Goal: Transaction & Acquisition: Purchase product/service

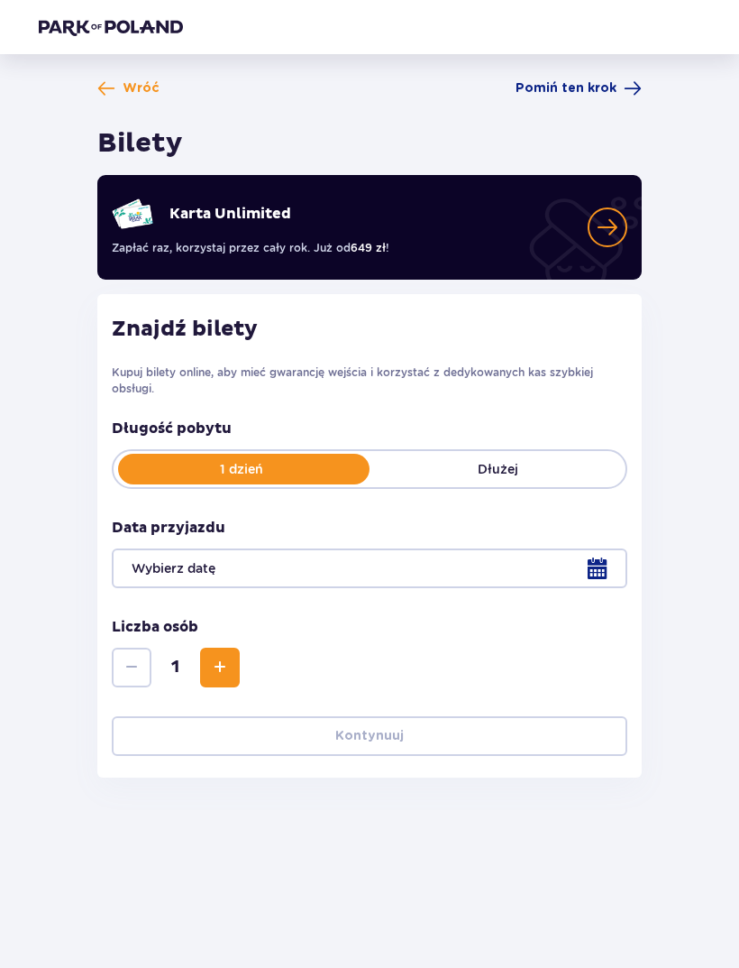
click at [578, 576] on div at bounding box center [370, 568] width 516 height 40
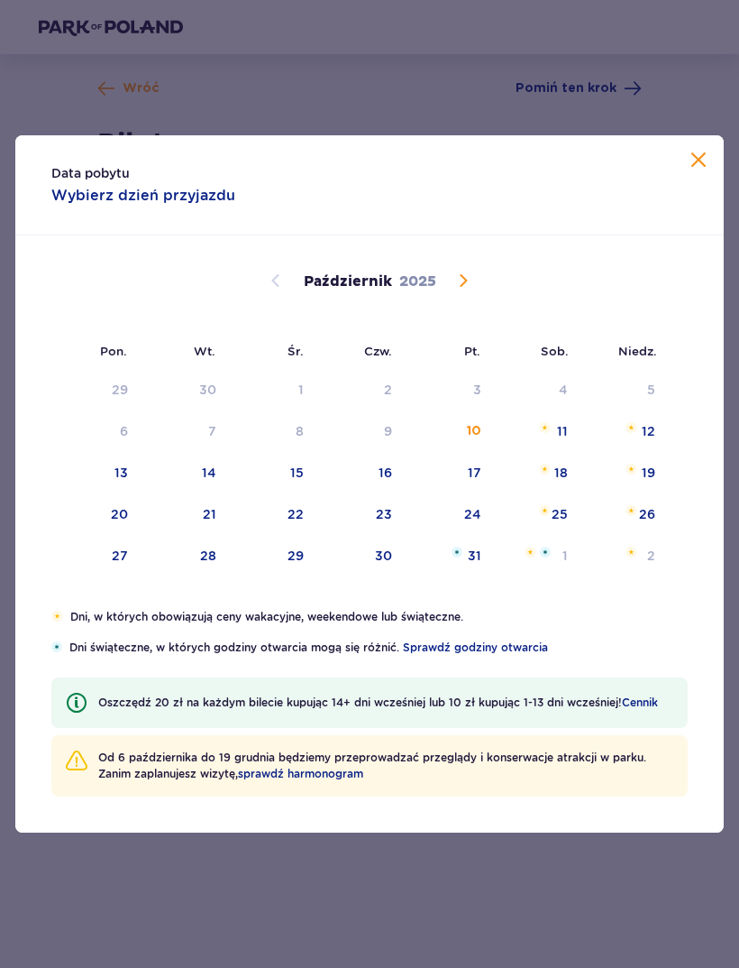
click at [559, 429] on div "11" at bounding box center [562, 431] width 11 height 18
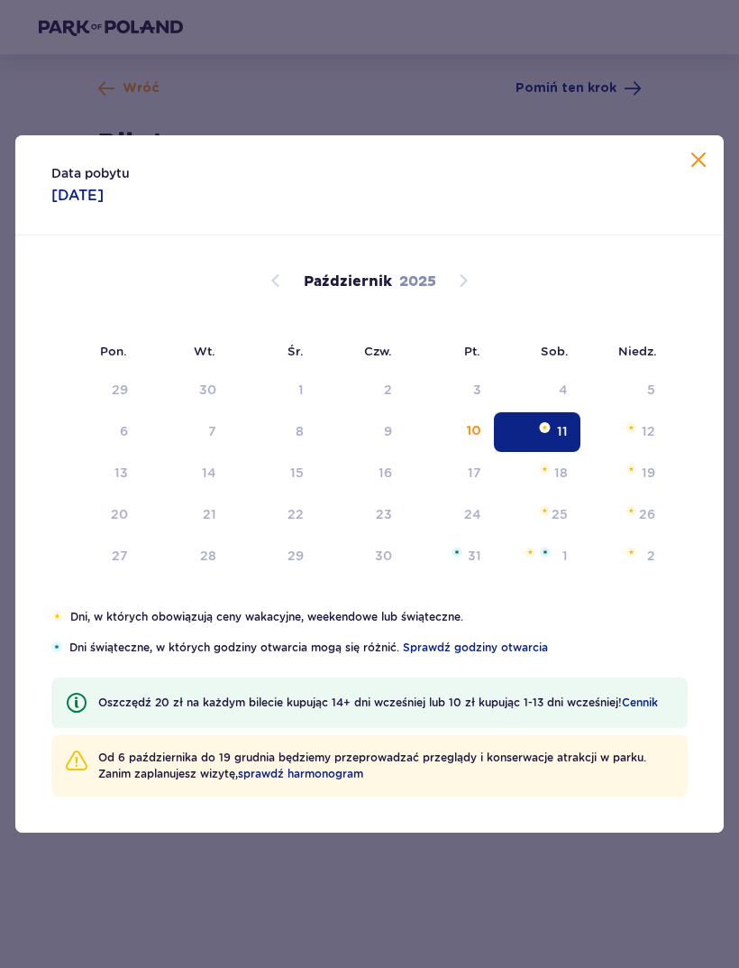
type input "[DATE]"
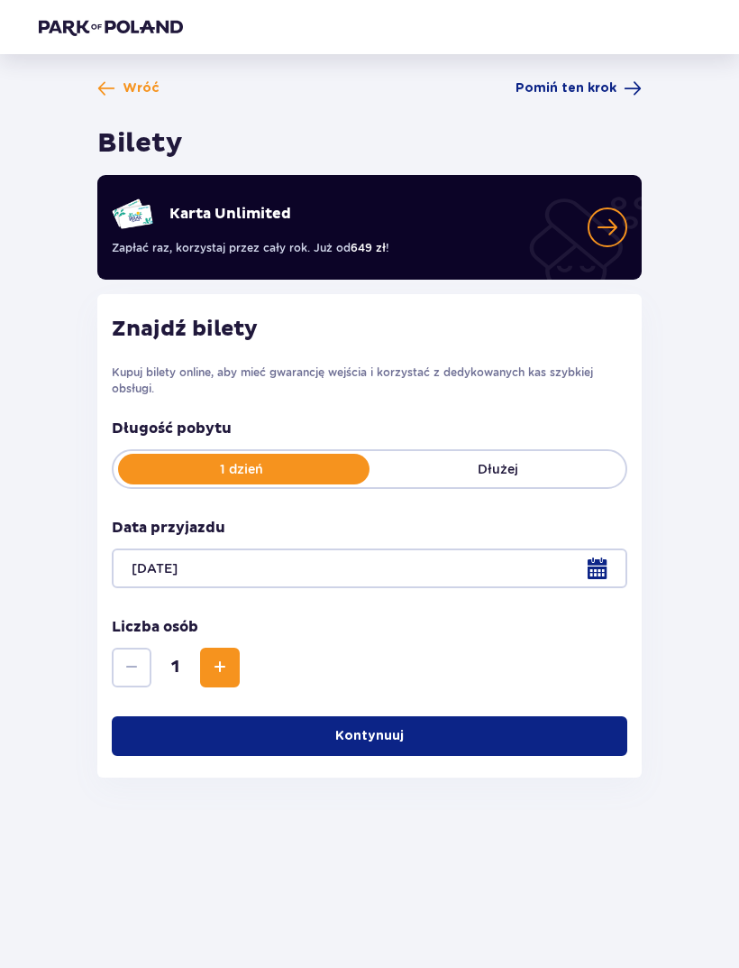
scroll to position [58, 0]
click at [475, 716] on button "Kontynuuj" at bounding box center [370, 736] width 516 height 40
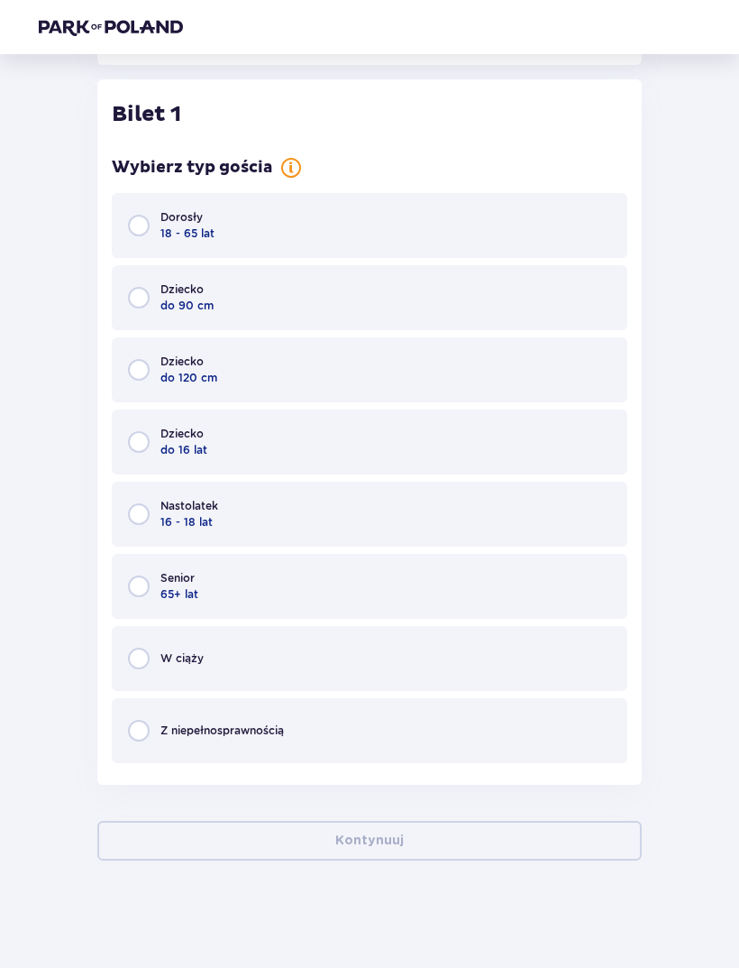
scroll to position [713, 0]
click at [508, 218] on div "Dorosły 18 - 65 lat" at bounding box center [370, 224] width 516 height 65
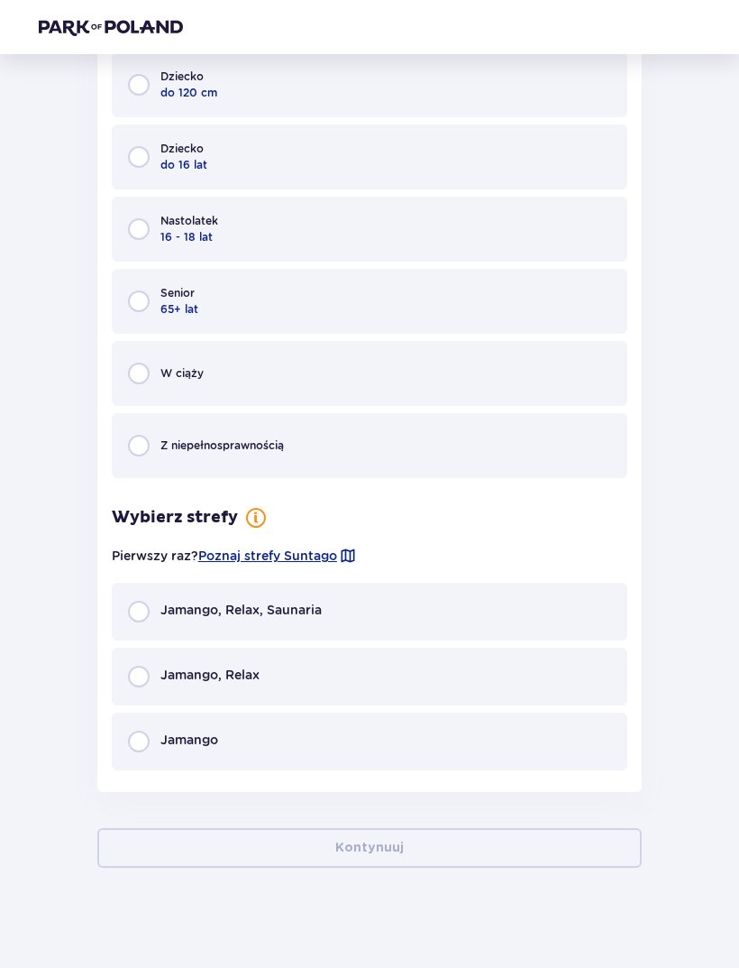
scroll to position [1005, 0]
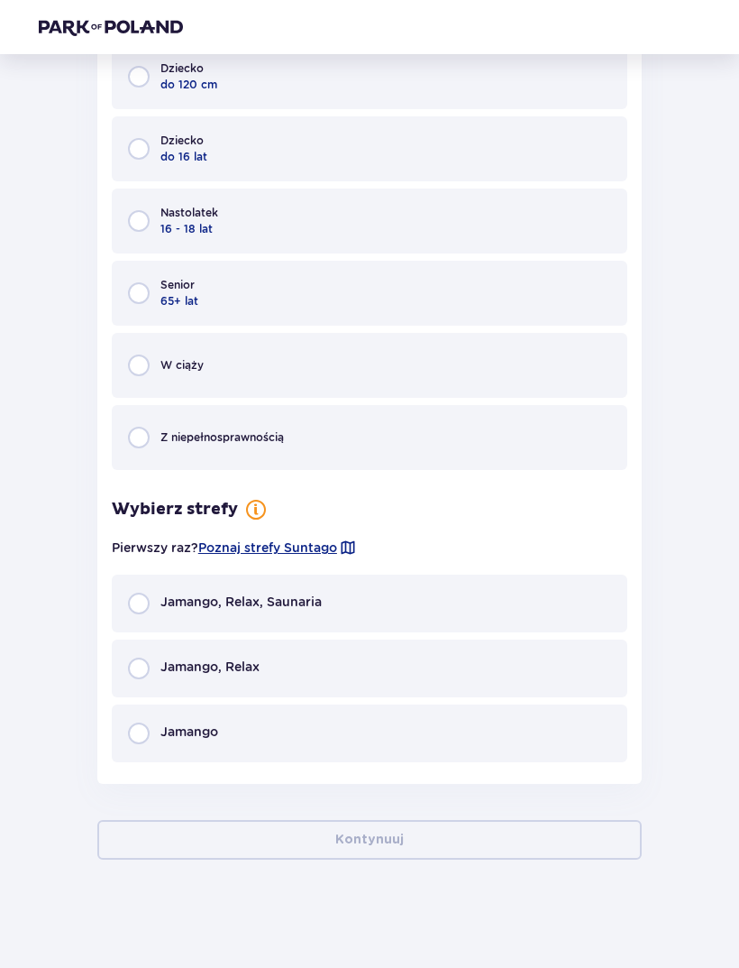
click at [371, 591] on div "Jamango, Relax, Saunaria" at bounding box center [370, 603] width 516 height 58
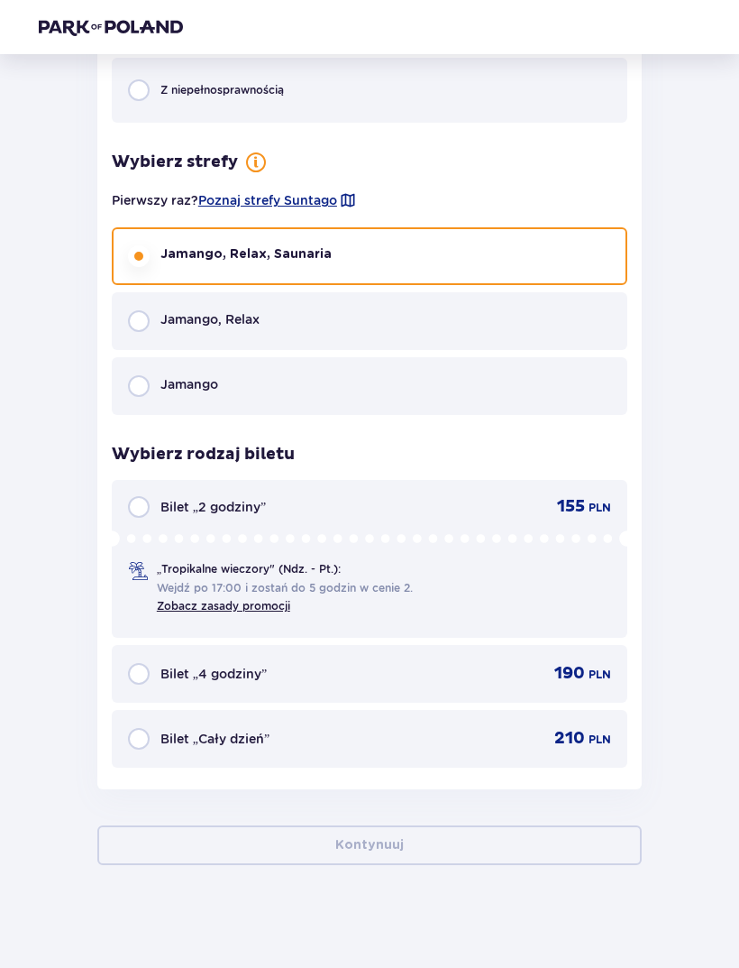
scroll to position [1354, 0]
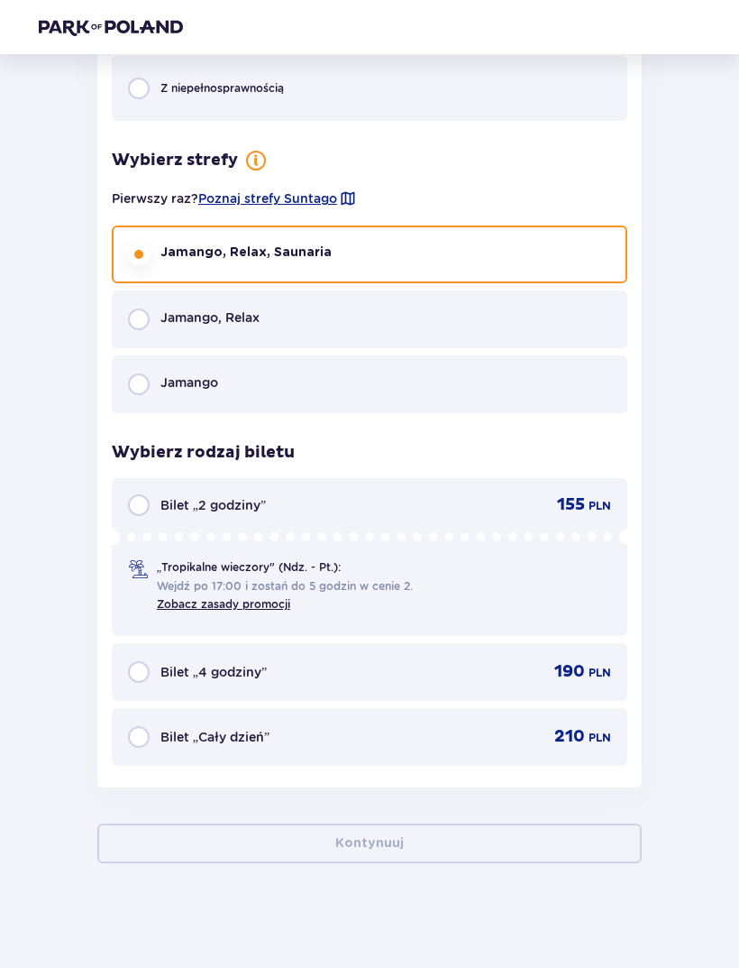
click at [413, 736] on div "Bilet „Cały dzień” 210 PLN" at bounding box center [369, 737] width 483 height 22
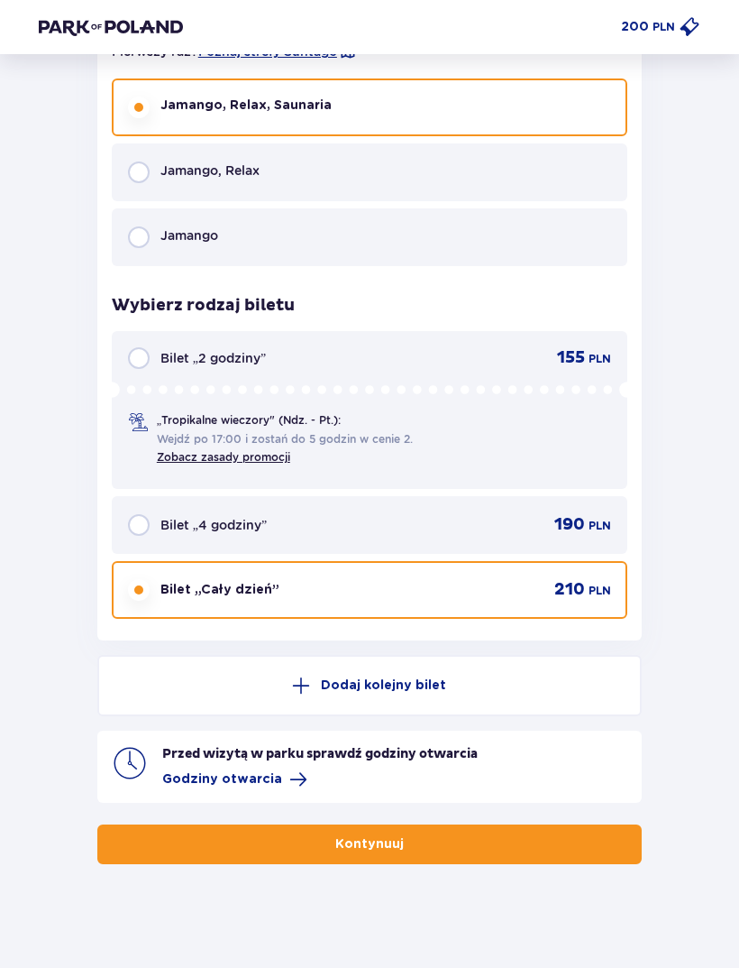
scroll to position [1502, 0]
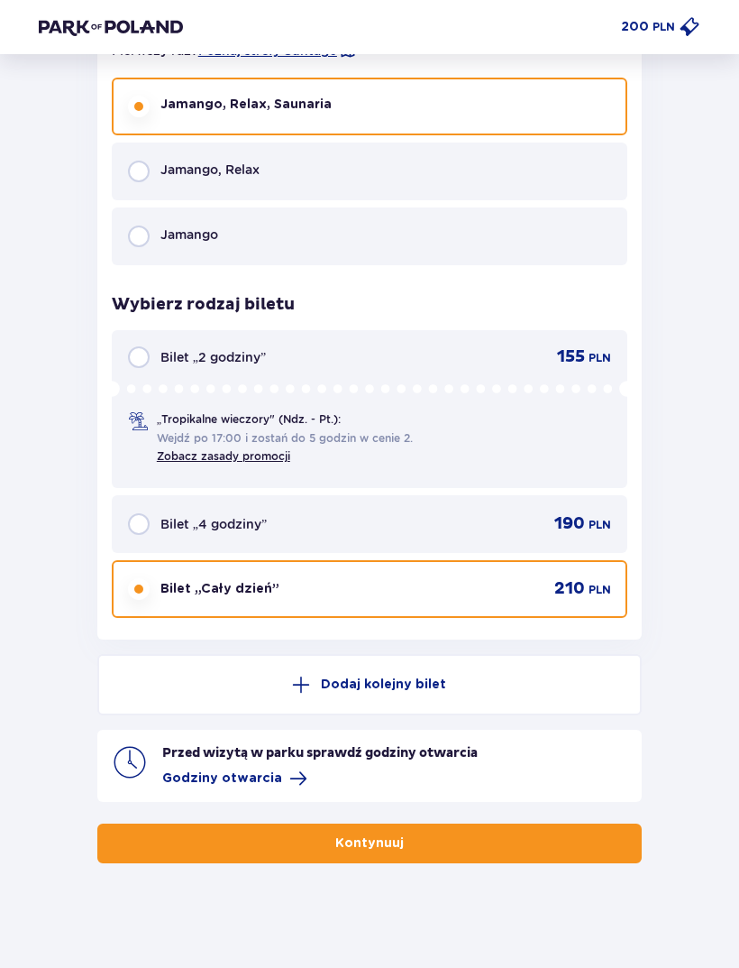
click at [491, 674] on button "Dodaj kolejny bilet" at bounding box center [369, 684] width 545 height 61
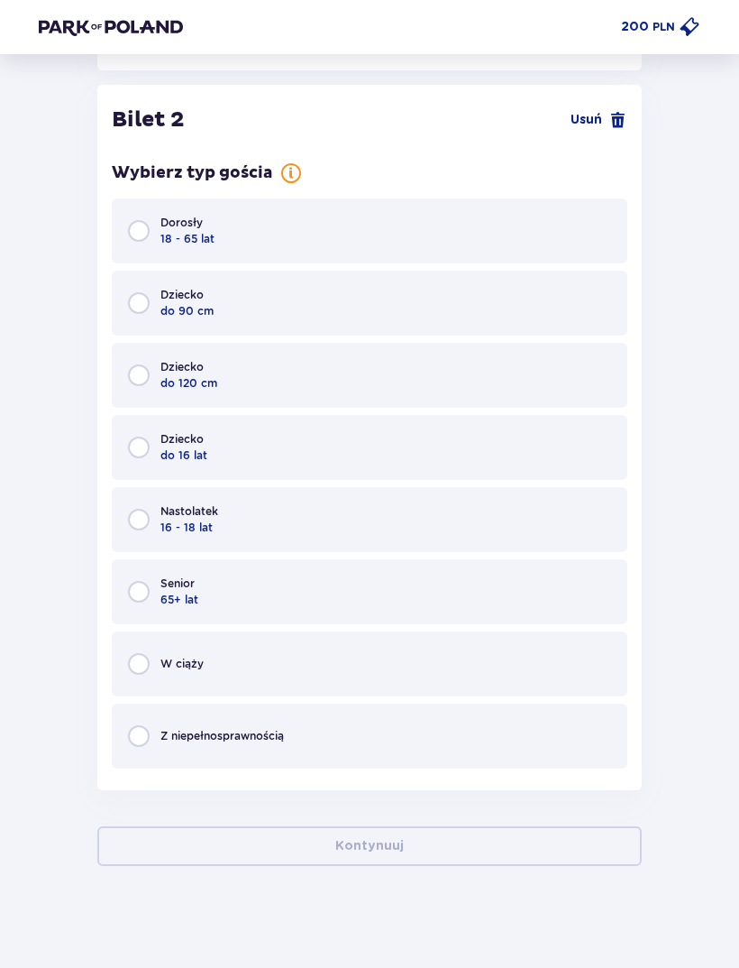
scroll to position [2074, 0]
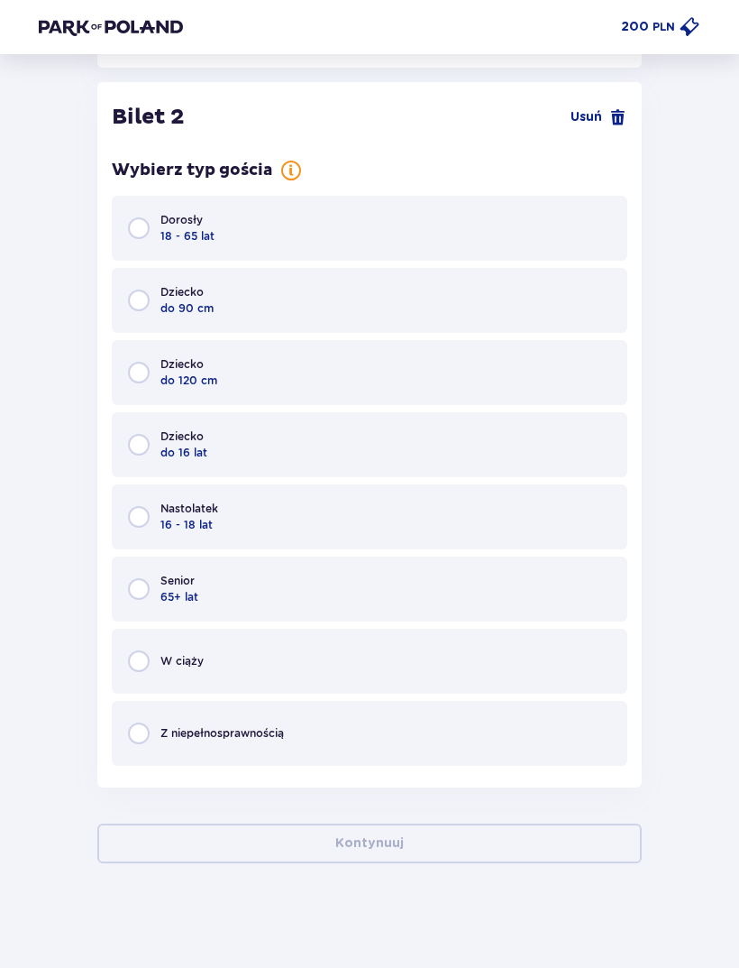
click at [466, 238] on div "Dorosły 18 - 65 lat" at bounding box center [370, 228] width 516 height 65
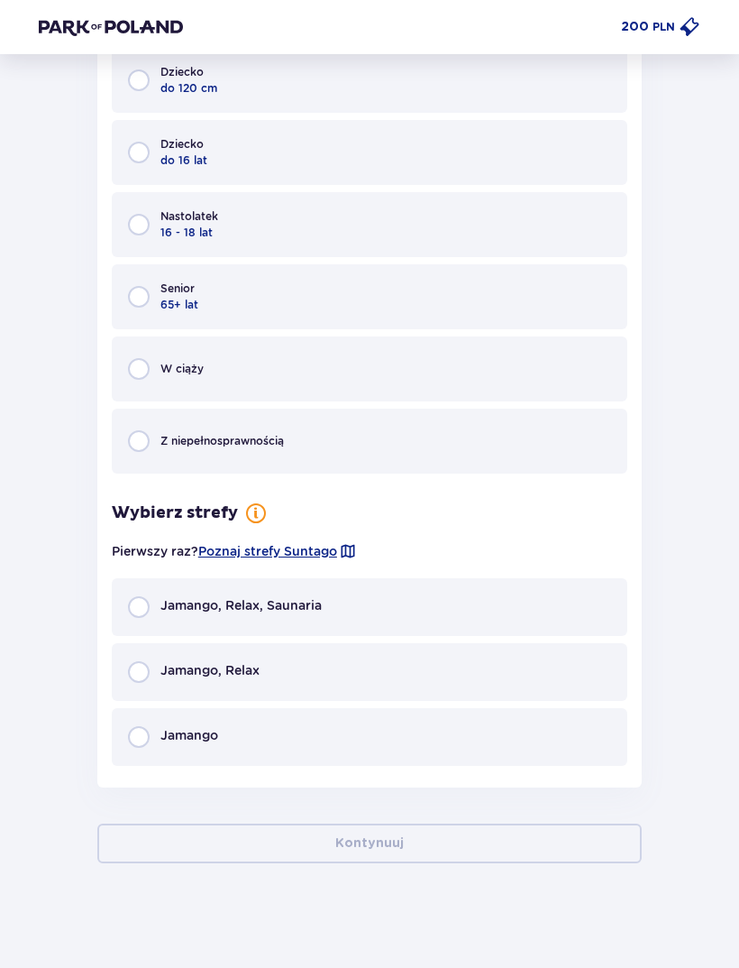
click at [430, 601] on div "Jamango, Relax, Saunaria" at bounding box center [370, 607] width 516 height 58
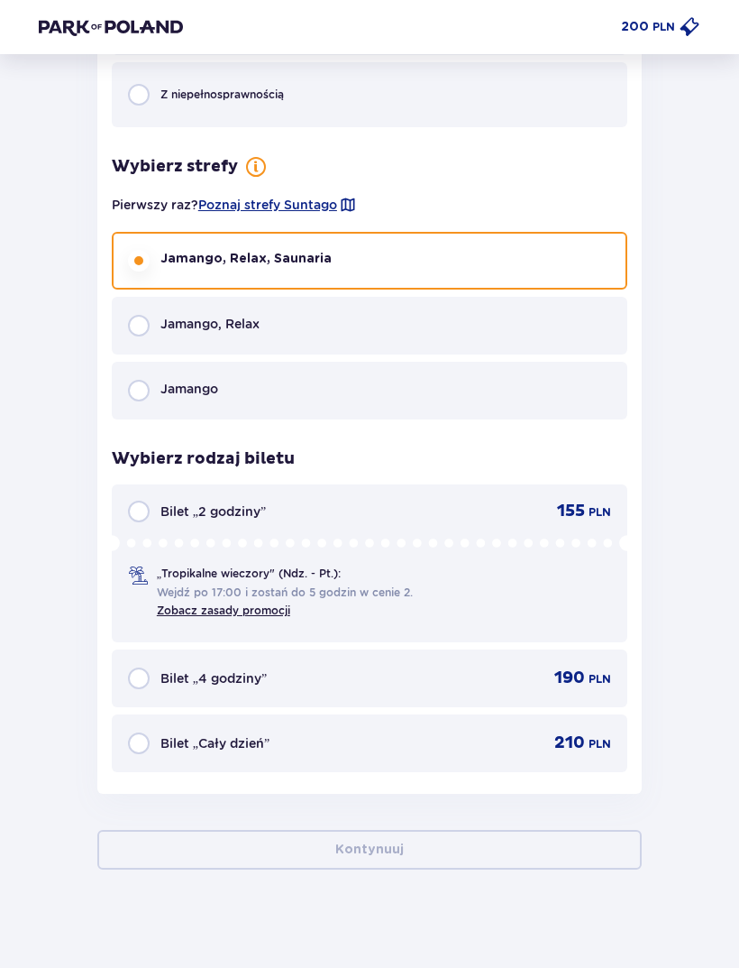
scroll to position [2715, 0]
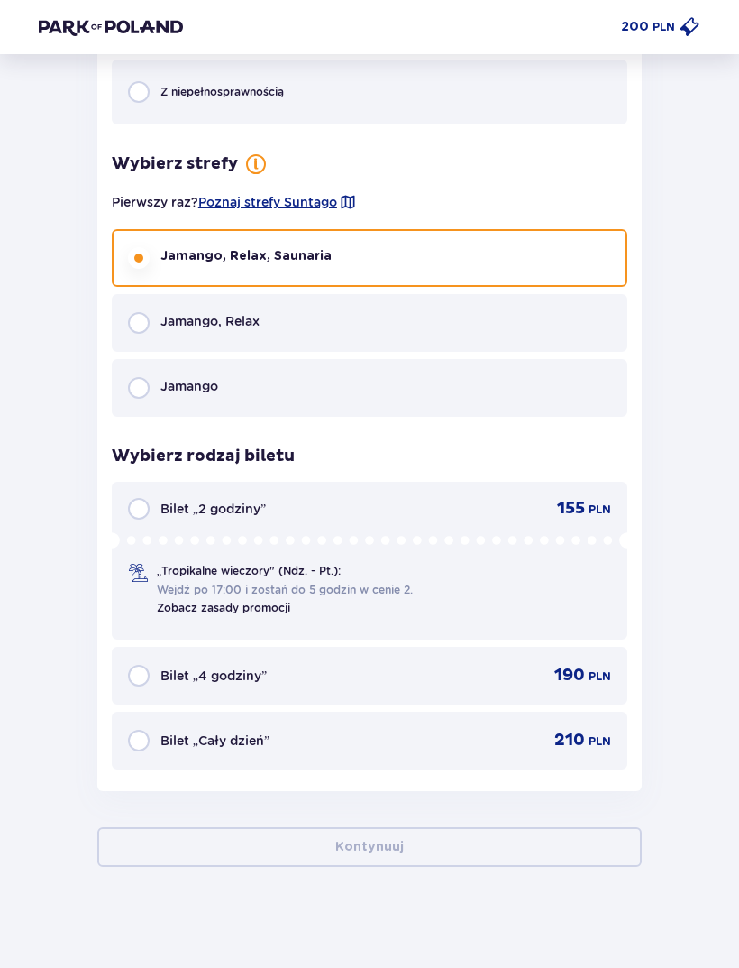
click at [389, 729] on div "Bilet „Cały dzień” 210 PLN" at bounding box center [369, 740] width 483 height 22
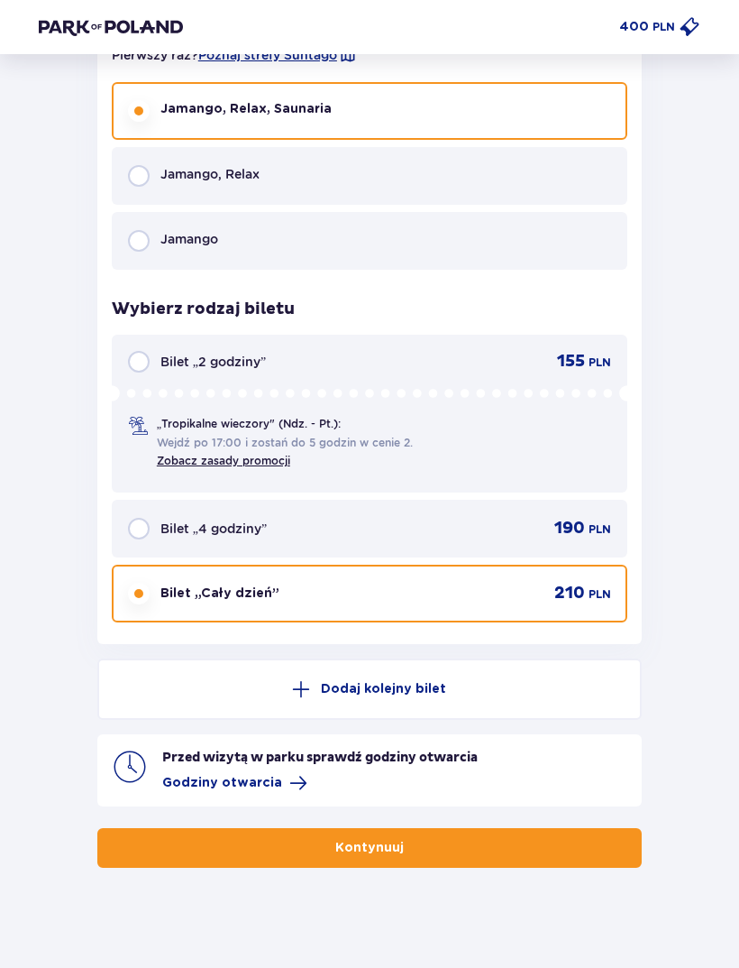
scroll to position [2863, 0]
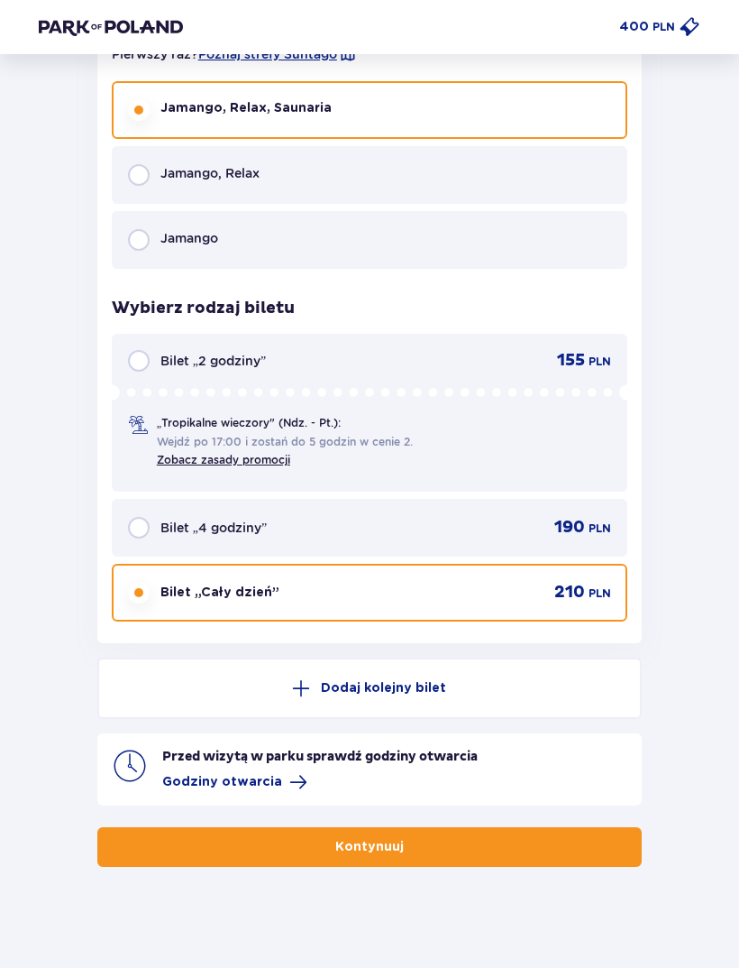
click at [430, 839] on button "Kontynuuj" at bounding box center [369, 847] width 545 height 40
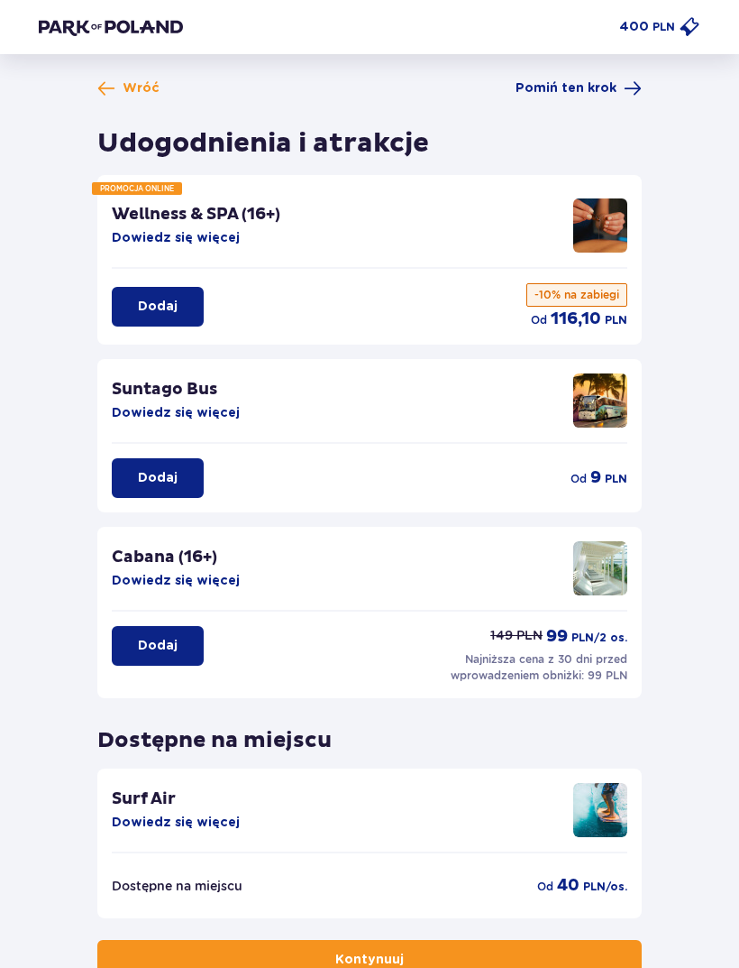
click at [620, 92] on span "Pomiń ten krok" at bounding box center [579, 88] width 126 height 18
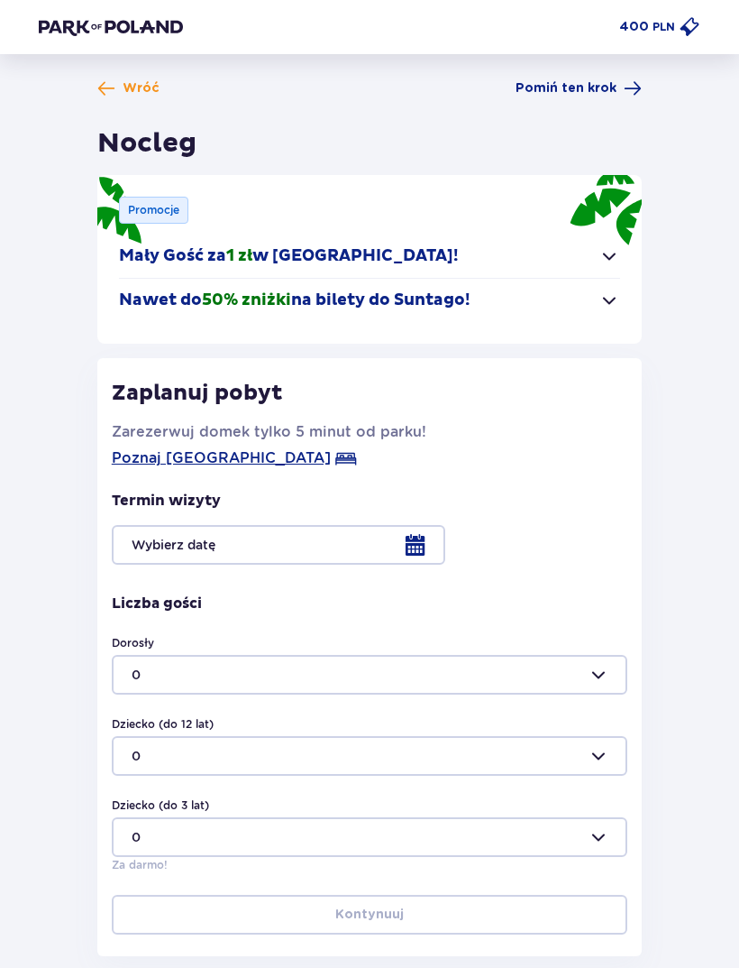
click at [628, 83] on span at bounding box center [633, 88] width 18 height 18
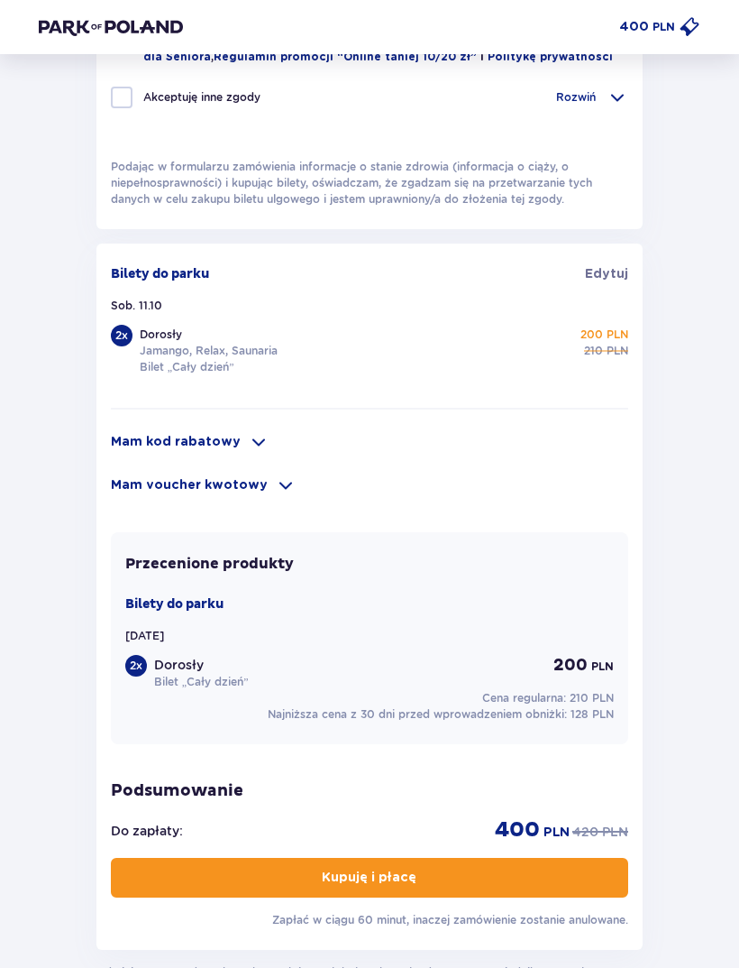
scroll to position [1014, 0]
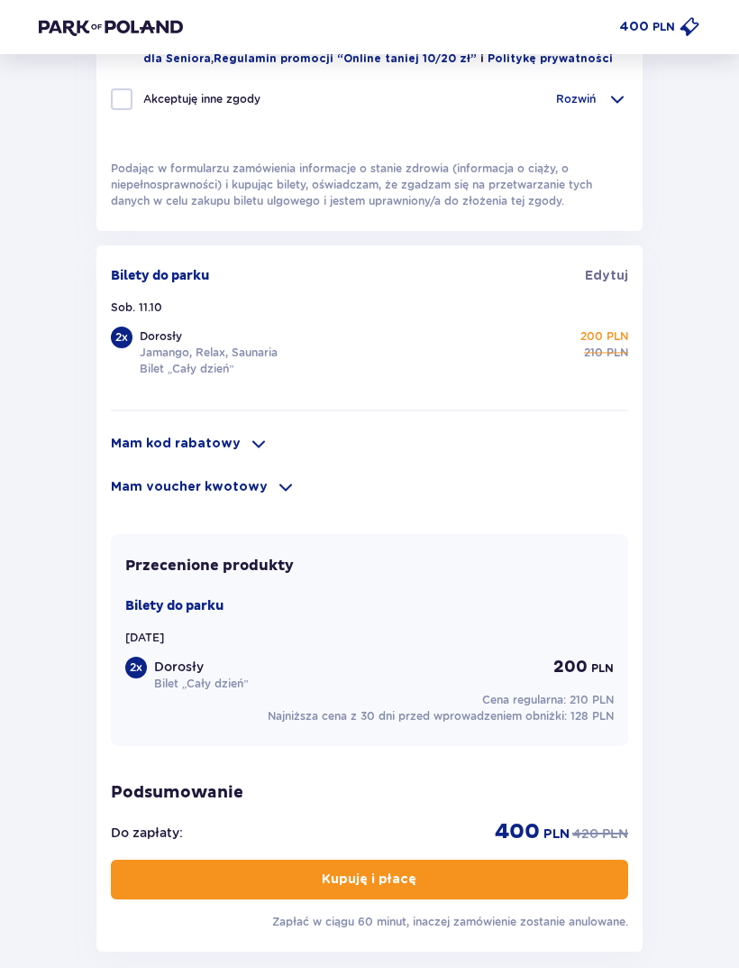
click at [248, 454] on span at bounding box center [259, 444] width 22 height 22
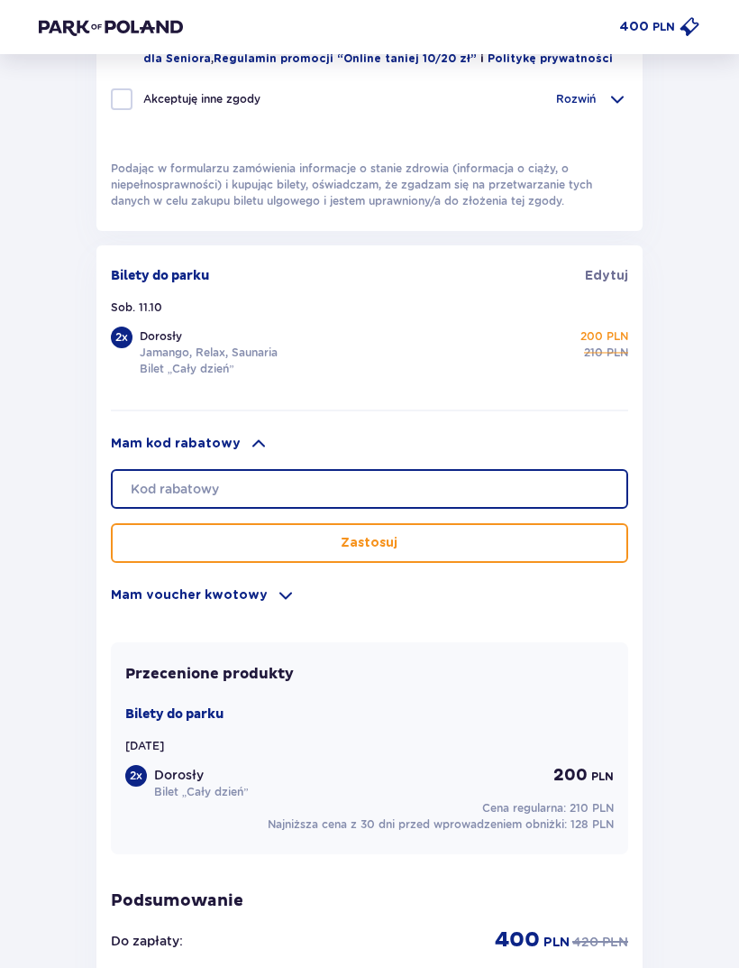
click at [417, 509] on input "text" at bounding box center [370, 489] width 518 height 40
type input "Student30"
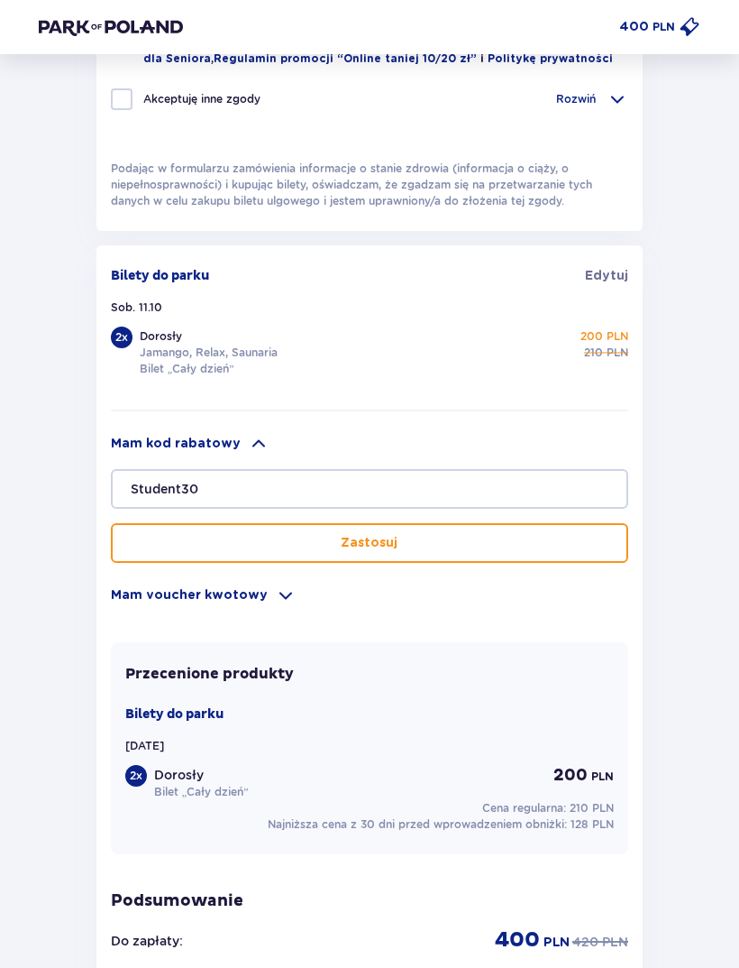
click at [499, 540] on button "Zastosuj" at bounding box center [370, 543] width 518 height 40
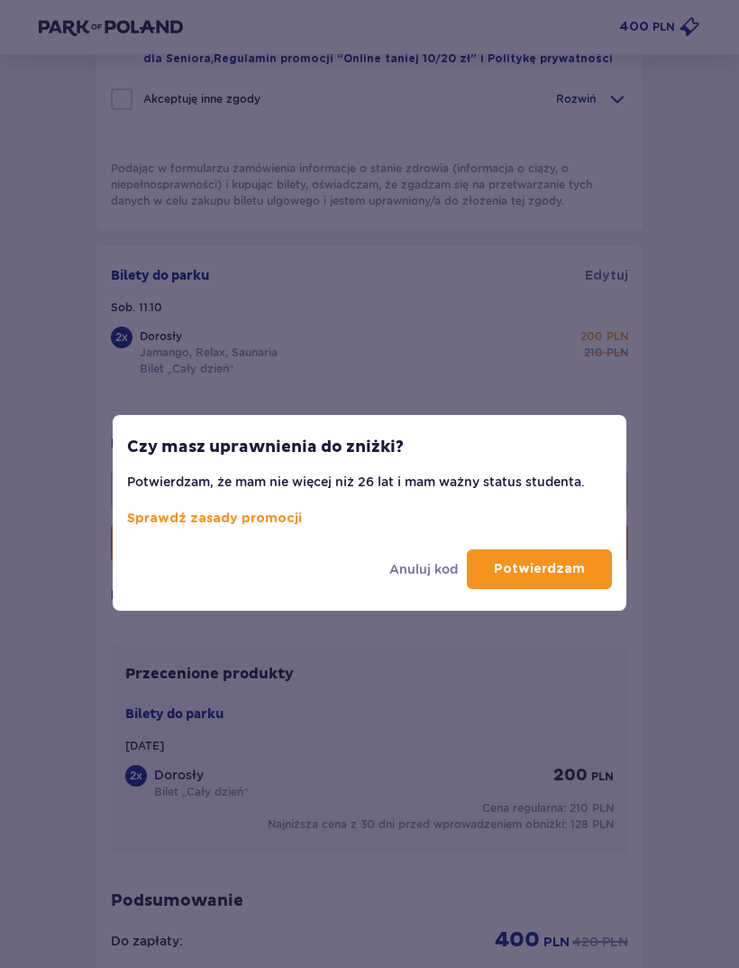
click at [555, 572] on p "Potwierdzam" at bounding box center [539, 569] width 91 height 18
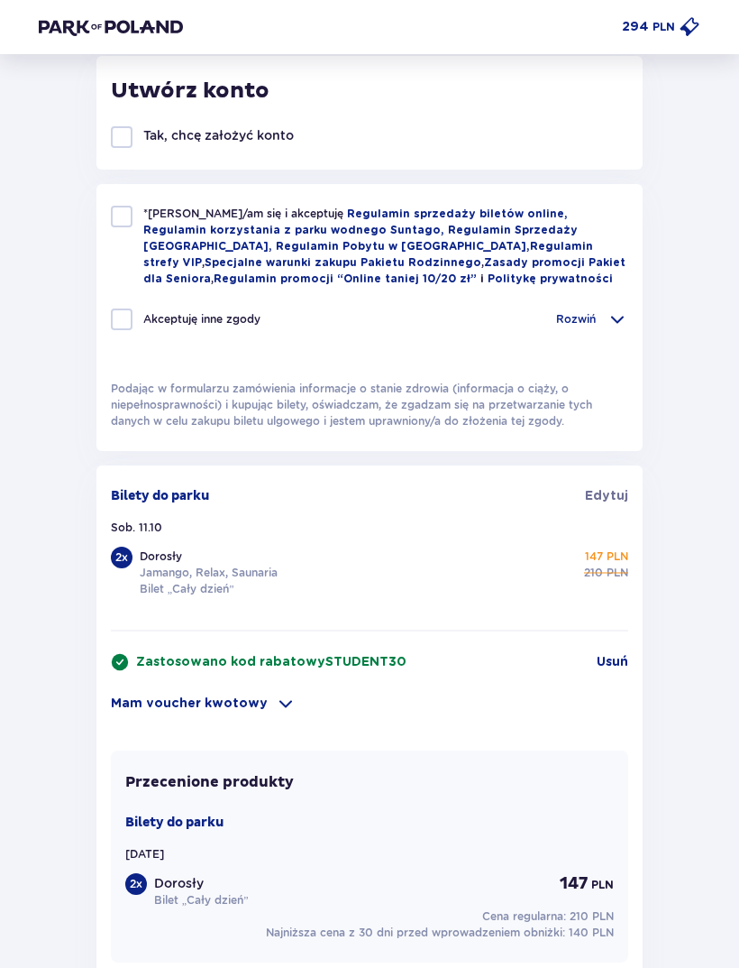
scroll to position [805, 0]
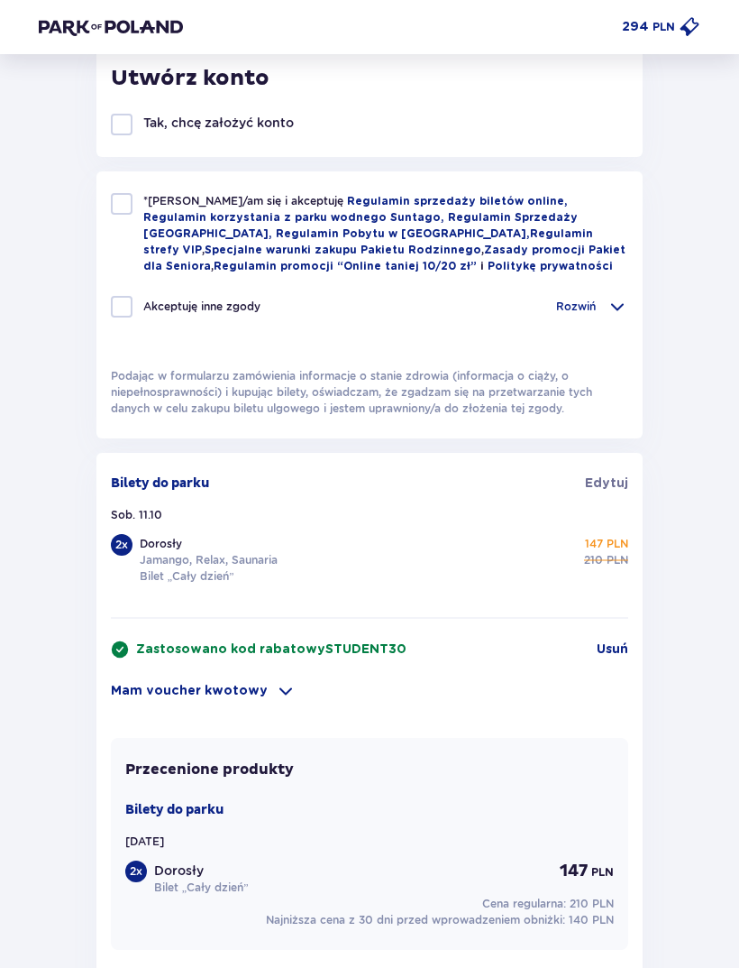
click at [604, 479] on span "Edytuj" at bounding box center [606, 484] width 43 height 18
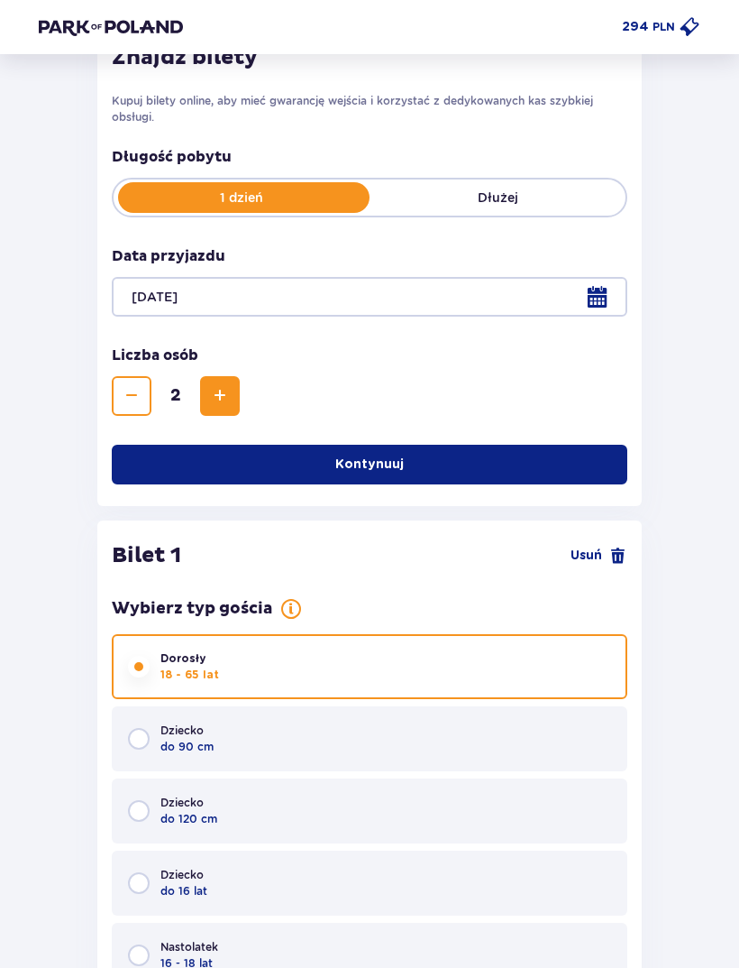
scroll to position [272, 0]
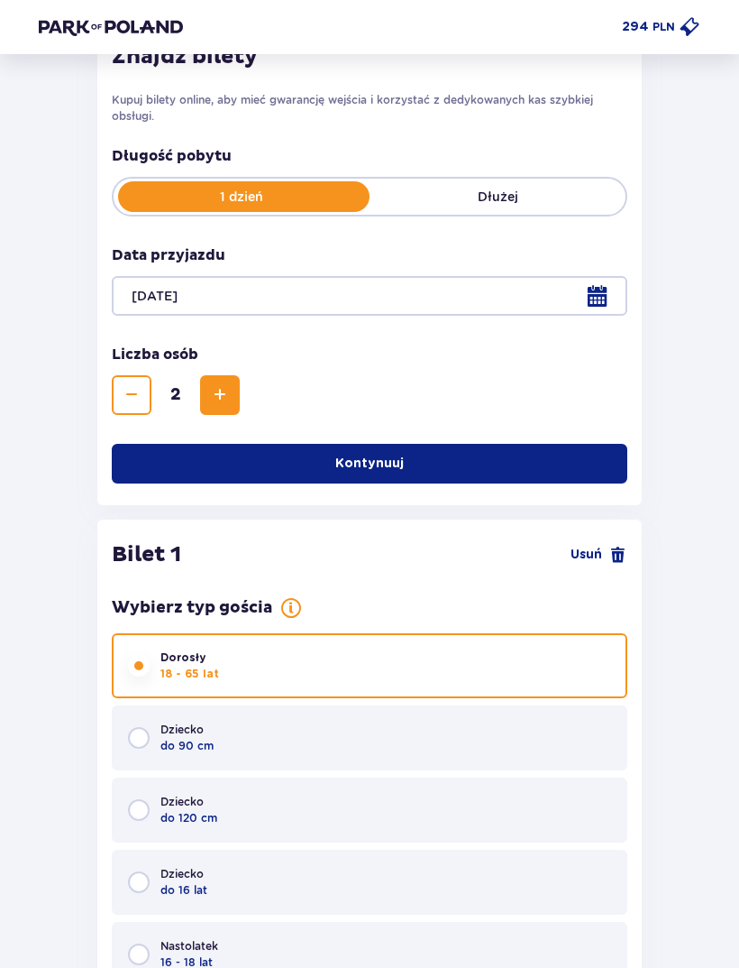
click at [139, 379] on button "Zmniejsz" at bounding box center [132, 395] width 40 height 40
click at [504, 451] on button "Kontynuuj" at bounding box center [370, 464] width 516 height 40
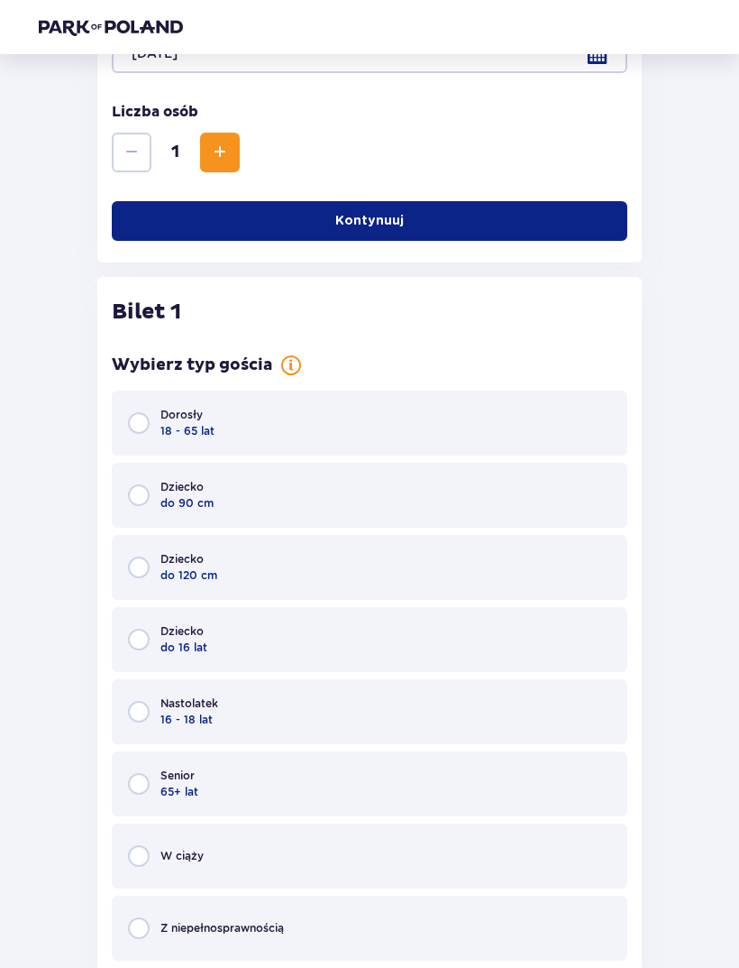
scroll to position [656, 0]
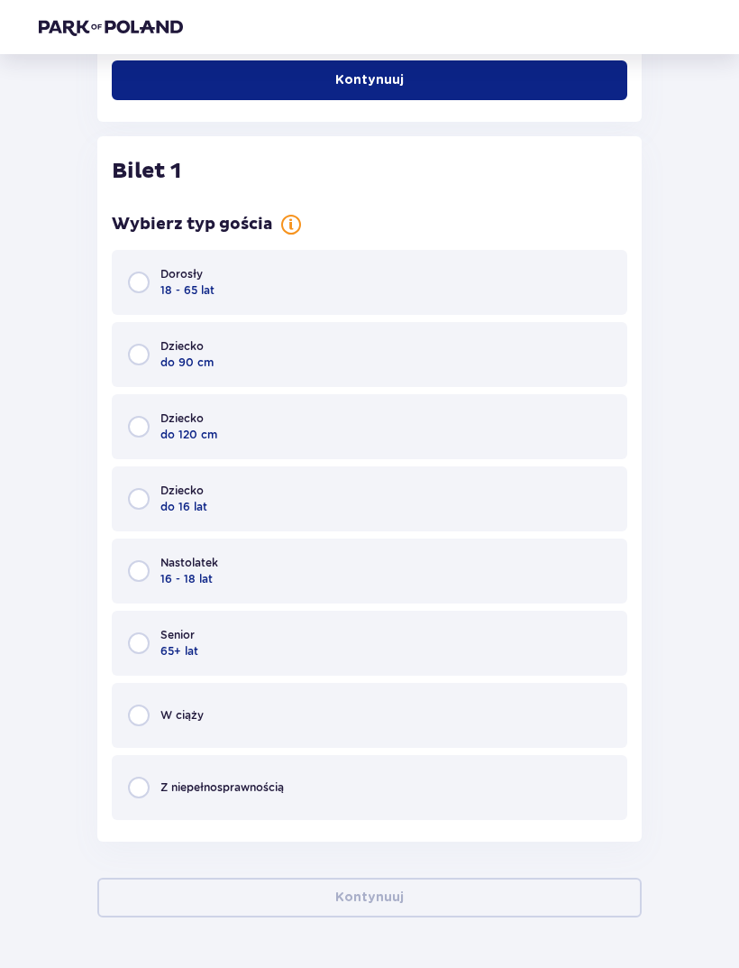
click at [549, 263] on div "Dorosły 18 - 65 lat" at bounding box center [370, 282] width 516 height 65
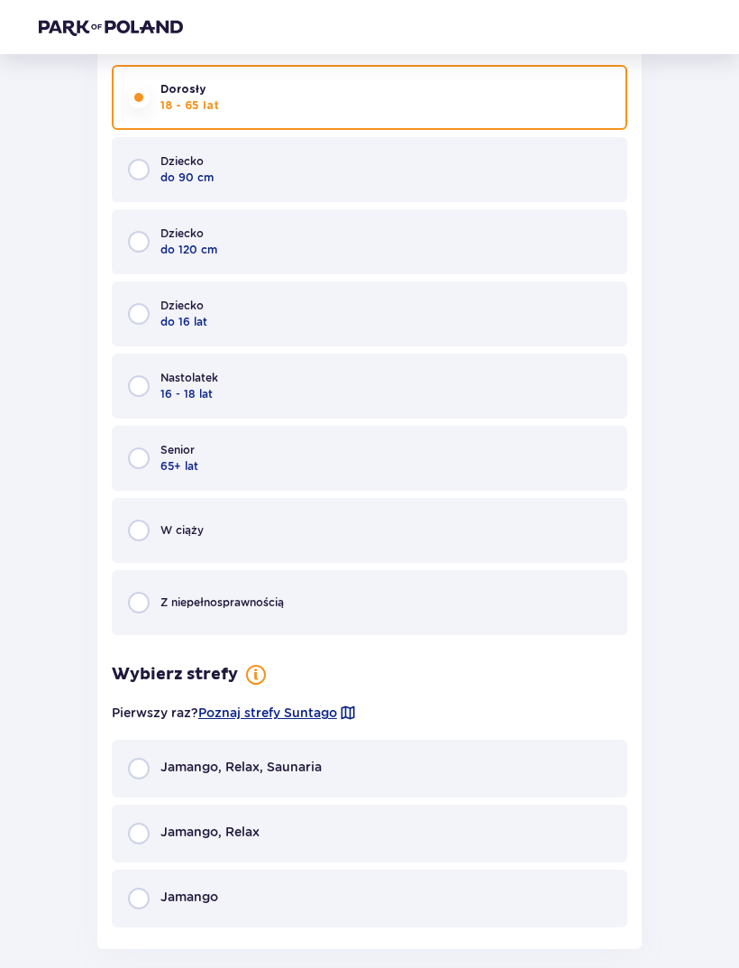
scroll to position [948, 0]
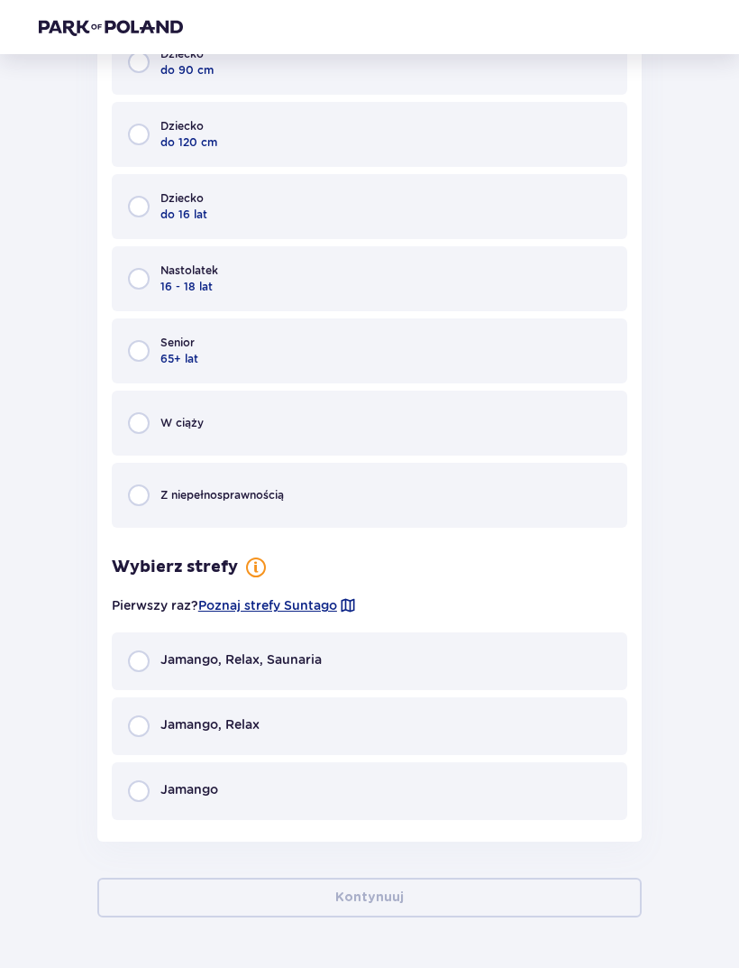
click at [381, 656] on div "Jamango, Relax, Saunaria" at bounding box center [370, 661] width 516 height 58
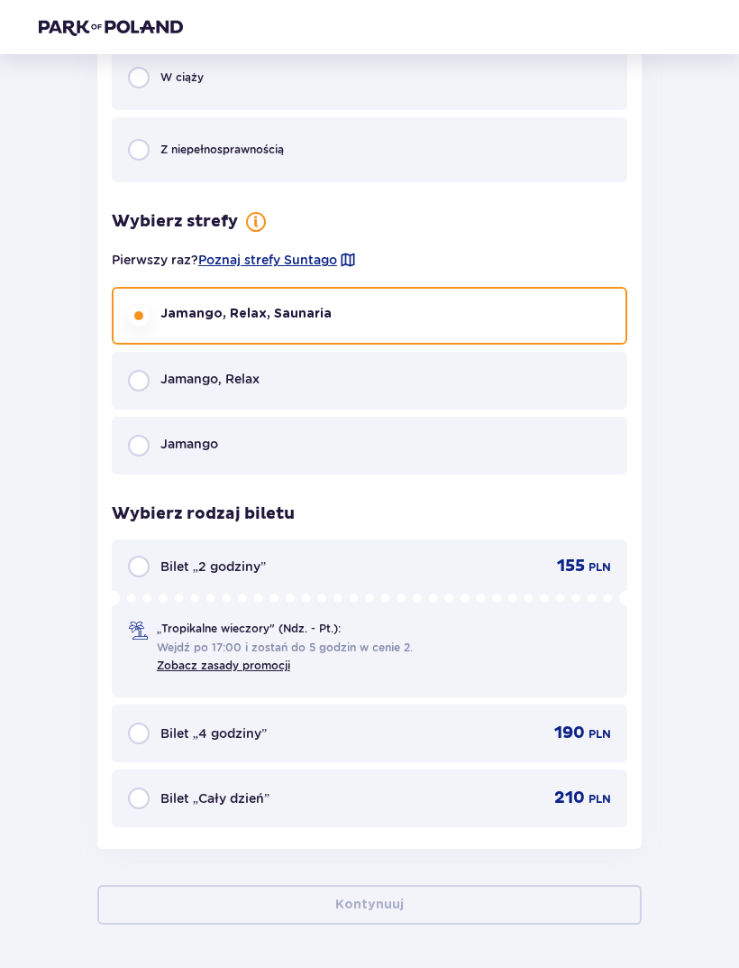
scroll to position [1297, 0]
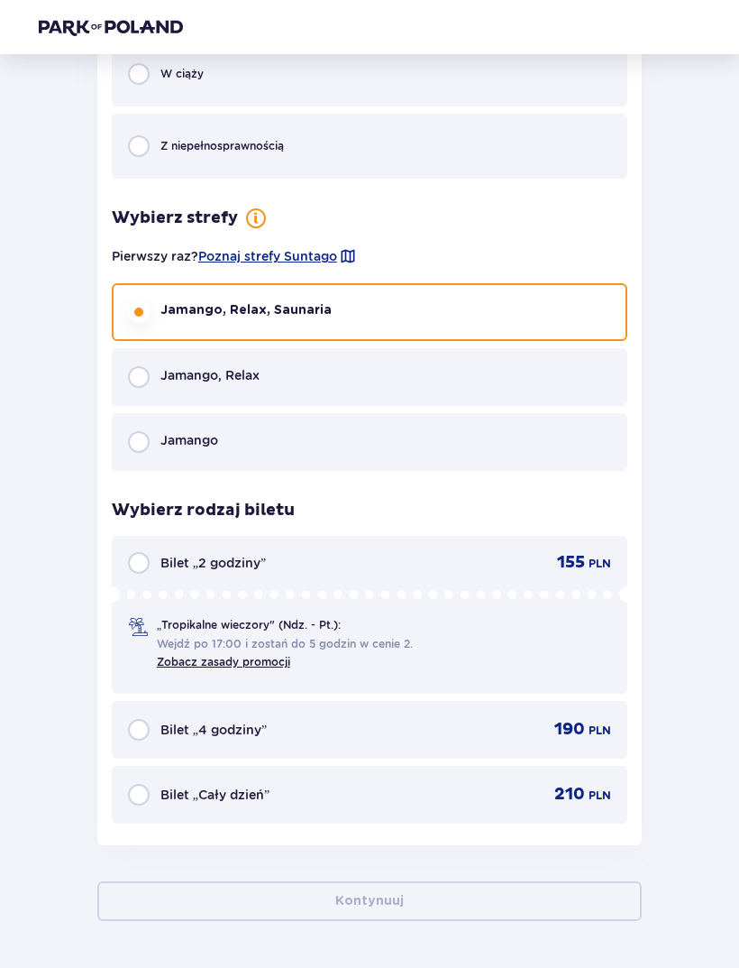
click at [367, 789] on div "Bilet „Cały dzień” 210 PLN" at bounding box center [369, 795] width 483 height 22
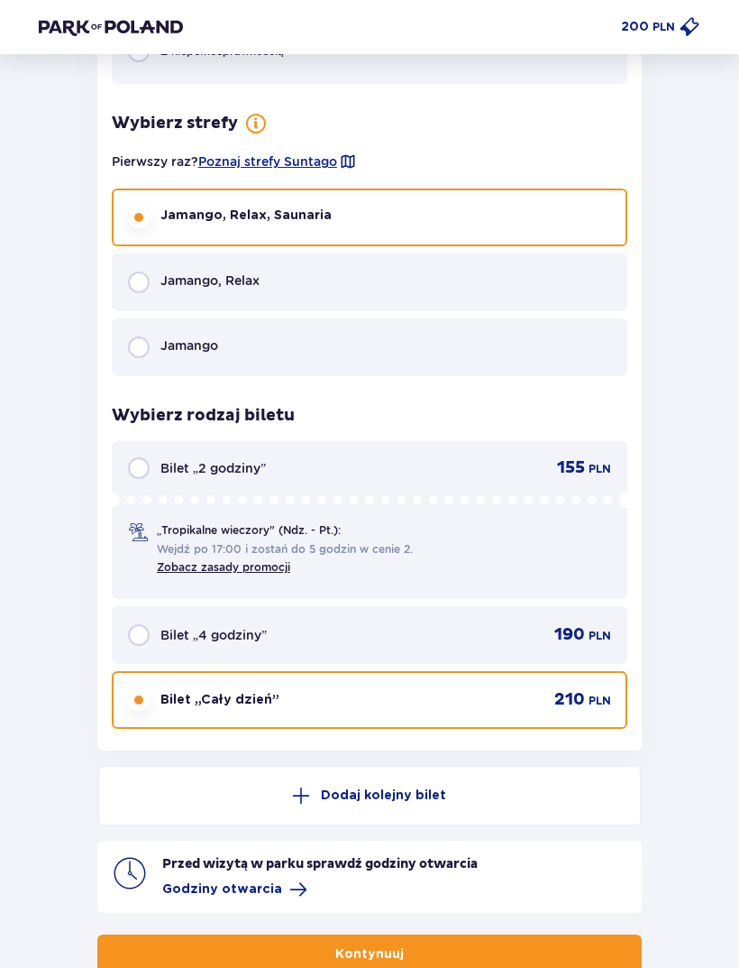
scroll to position [1445, 0]
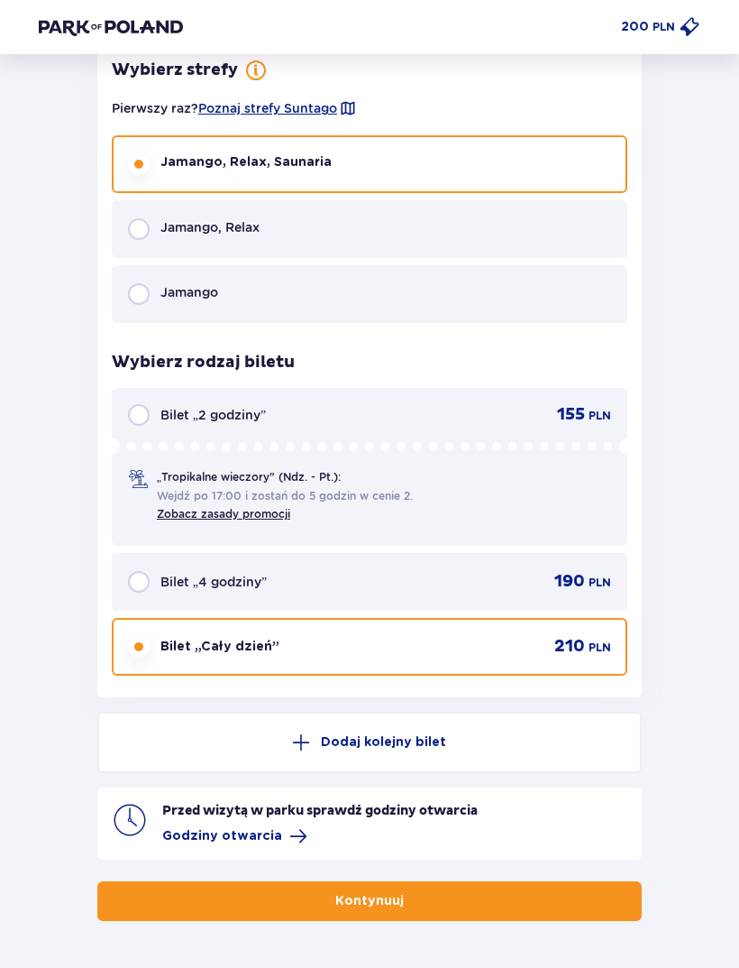
click at [424, 908] on button "Kontynuuj" at bounding box center [369, 901] width 545 height 40
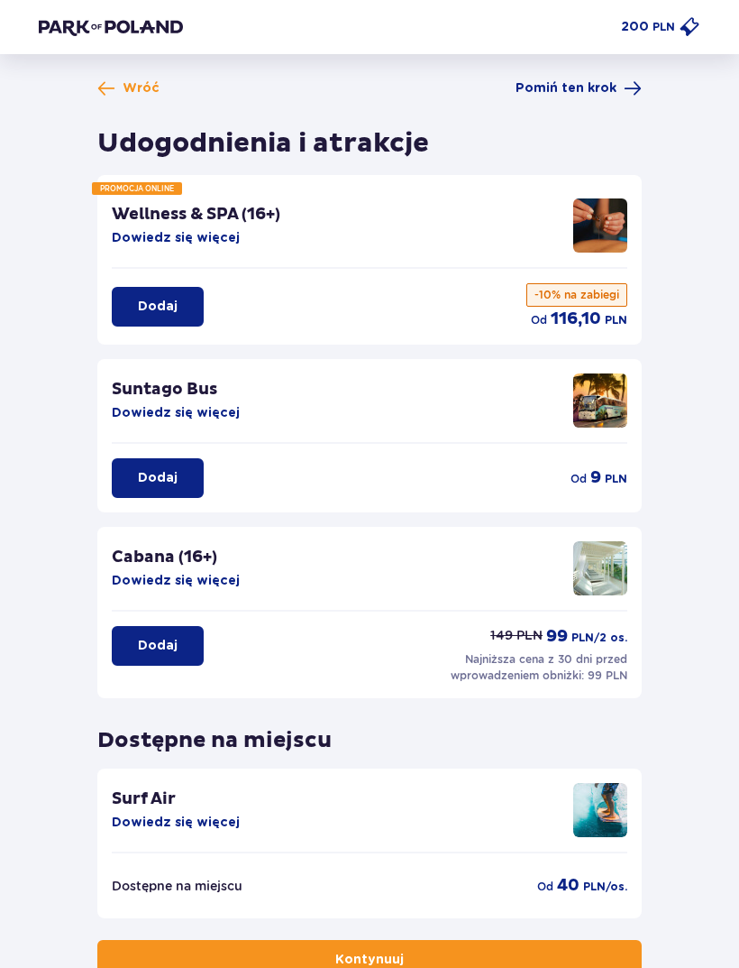
click at [622, 93] on span "Pomiń ten krok" at bounding box center [579, 88] width 126 height 18
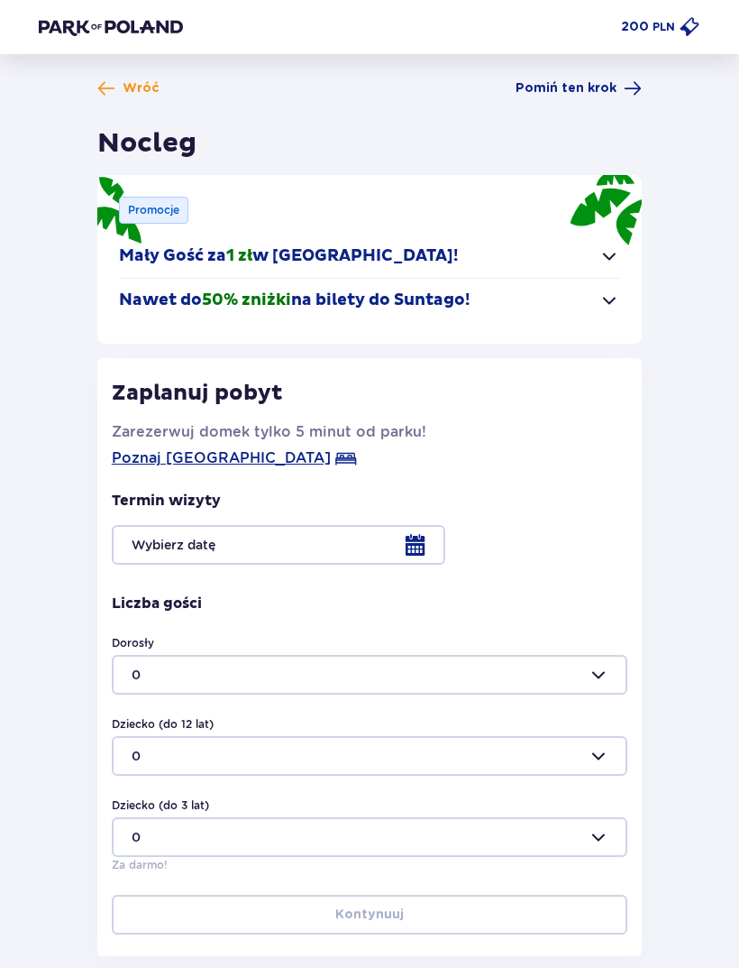
click at [626, 91] on span at bounding box center [633, 88] width 18 height 18
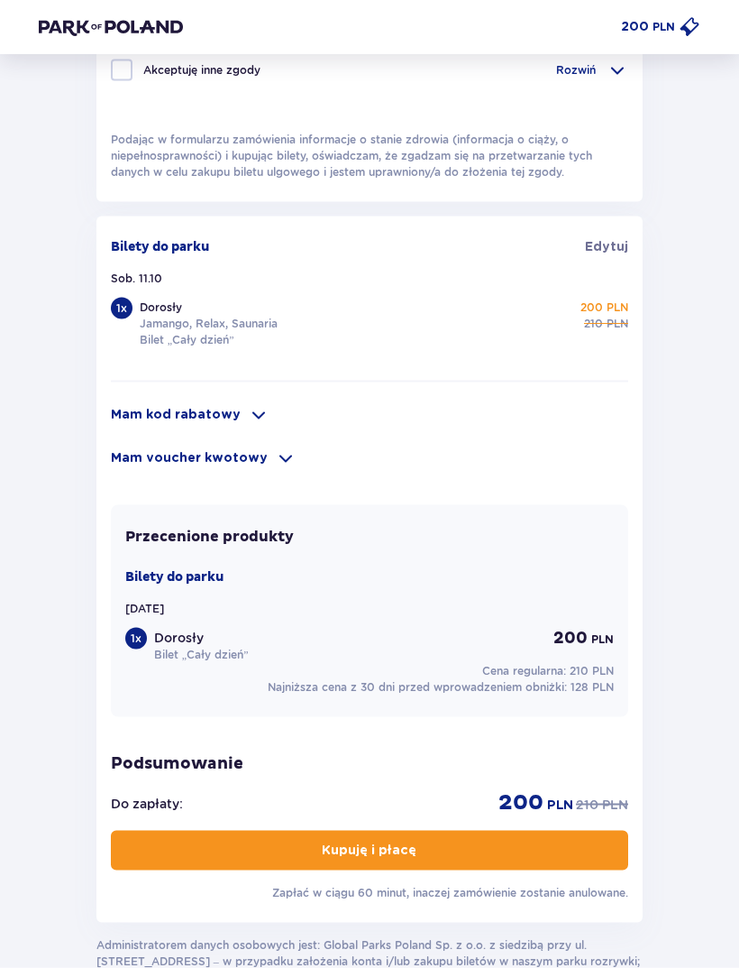
scroll to position [1047, 0]
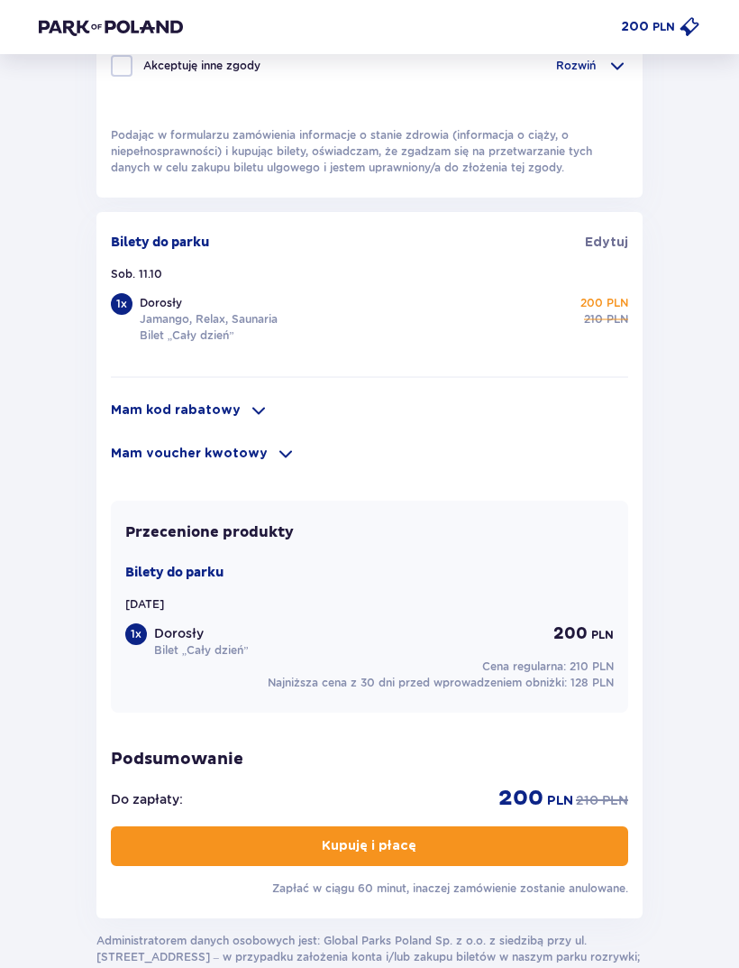
click at [248, 412] on span at bounding box center [259, 410] width 22 height 22
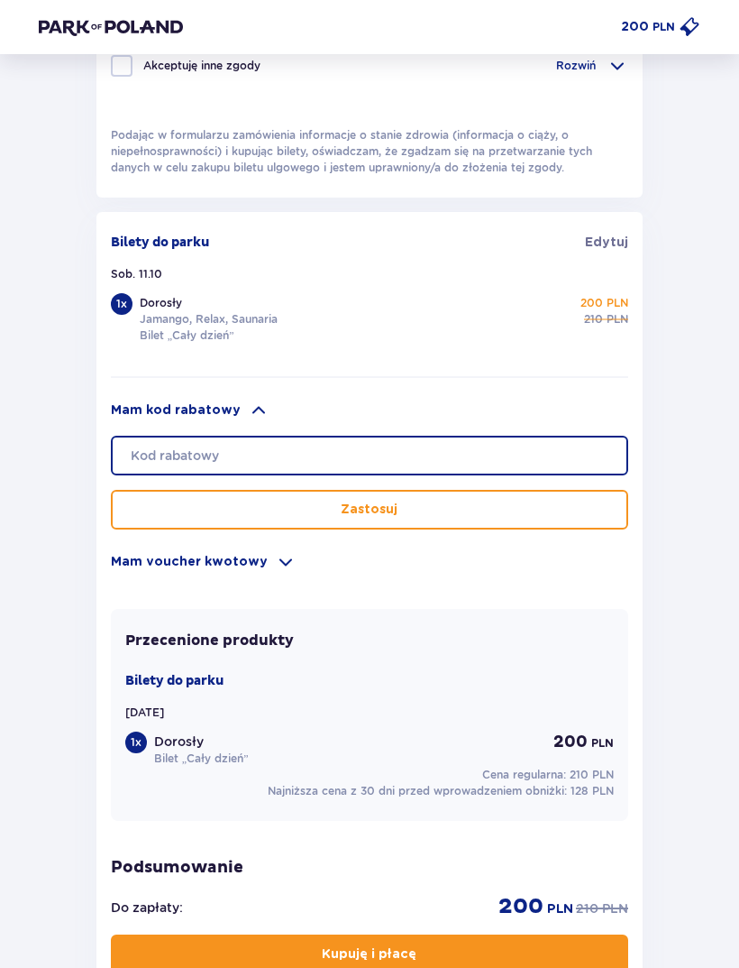
click at [327, 451] on input "text" at bounding box center [370, 456] width 518 height 40
type input "Student30"
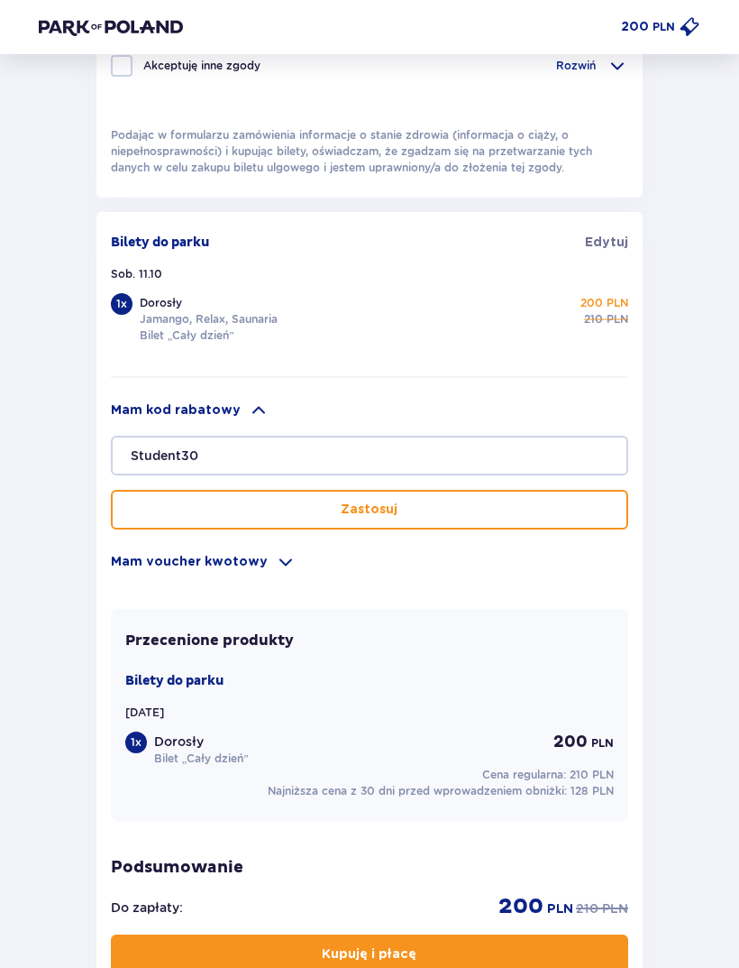
click at [472, 503] on button "Zastosuj" at bounding box center [370, 510] width 518 height 40
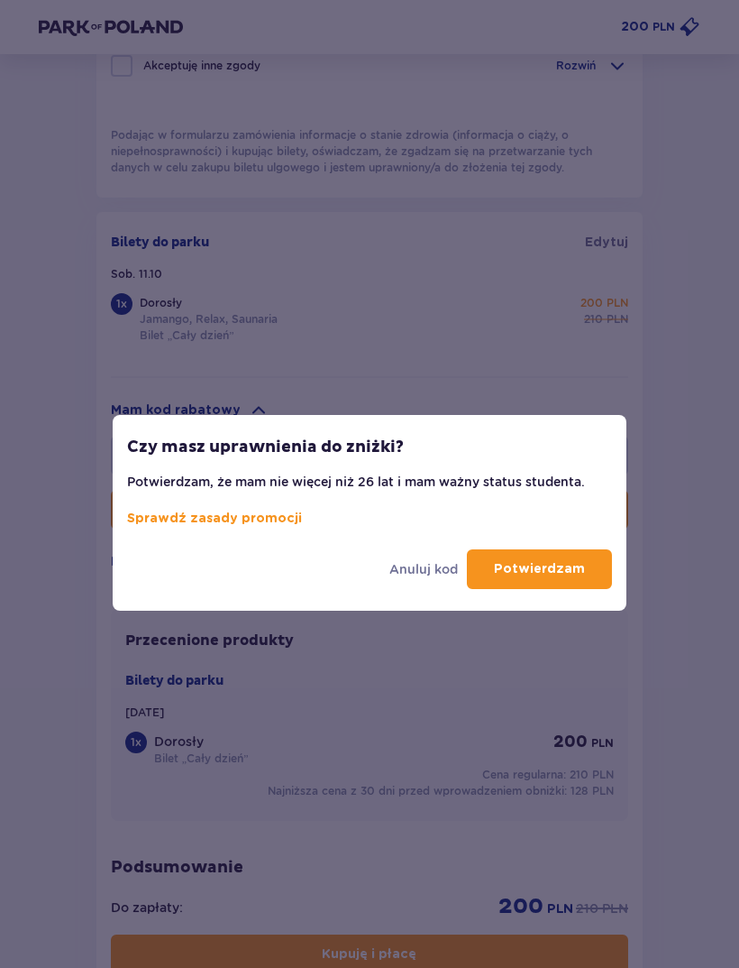
click at [562, 571] on p "Potwierdzam" at bounding box center [539, 569] width 91 height 18
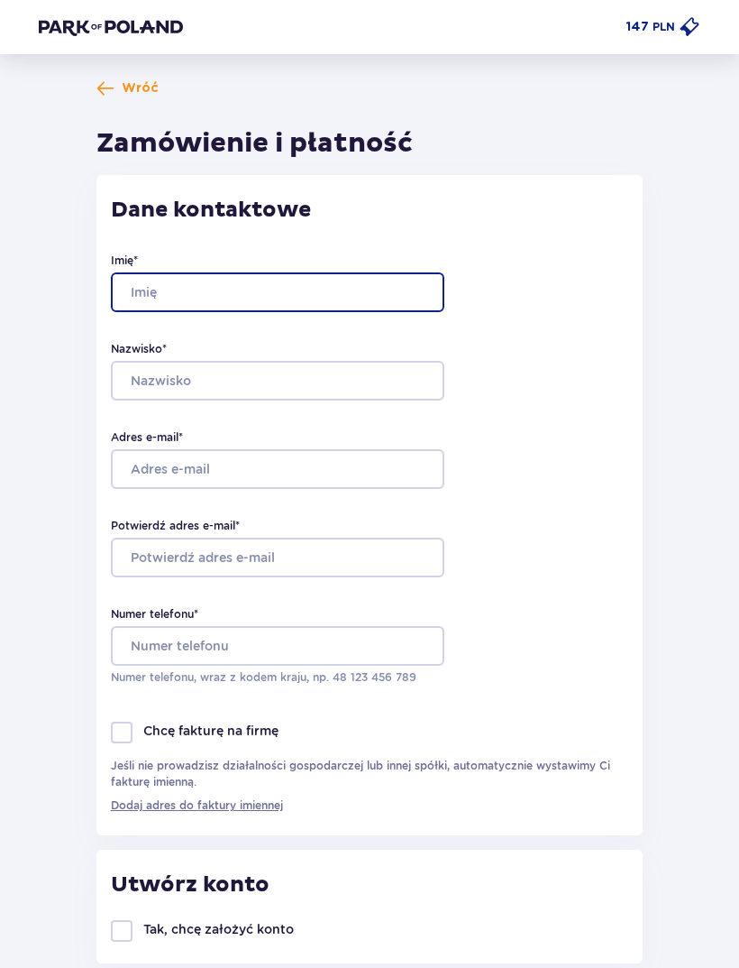
click at [362, 286] on input "Imię *" at bounding box center [278, 292] width 334 height 40
type input "[PERSON_NAME]"
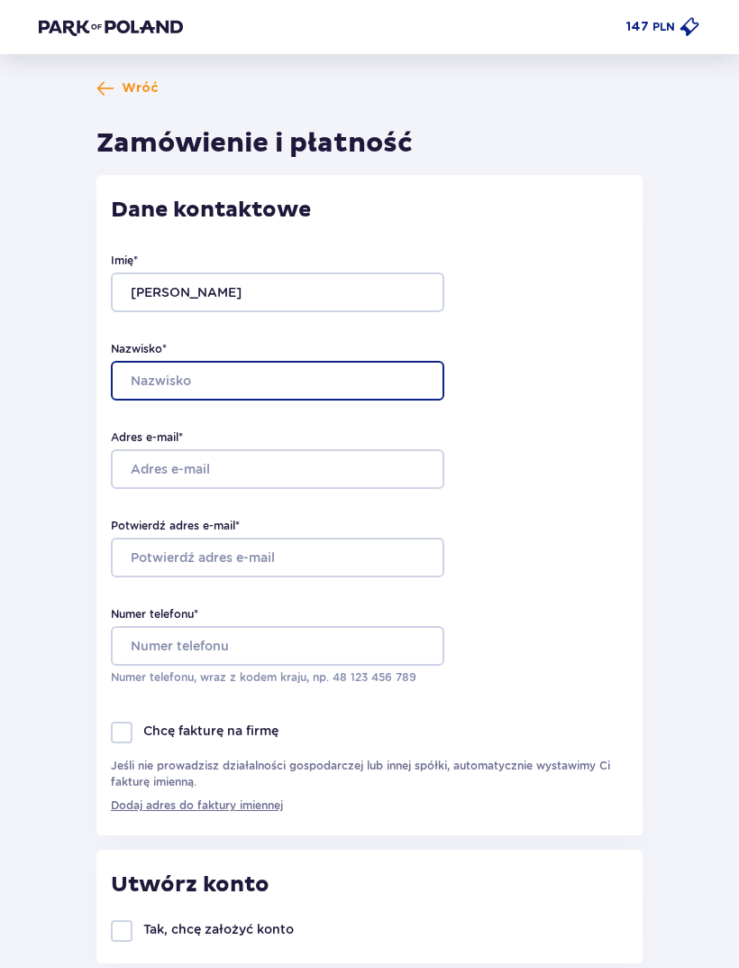
click at [372, 366] on input "Nazwisko *" at bounding box center [278, 381] width 334 height 40
type input "[PERSON_NAME]"
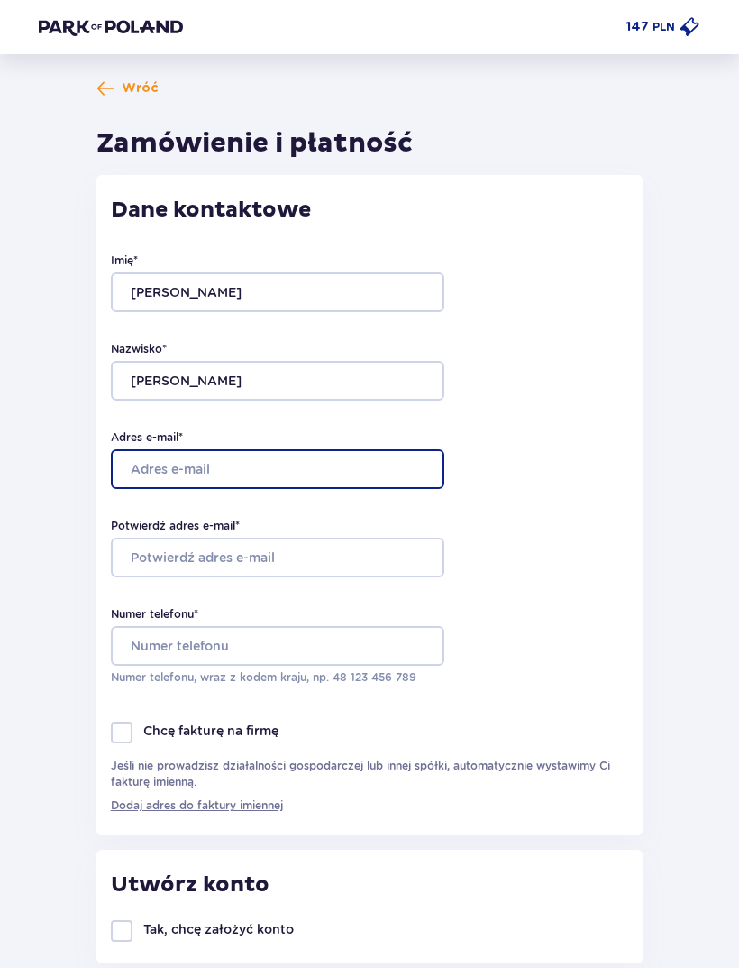
type input "[EMAIL_ADDRESS][DOMAIN_NAME]"
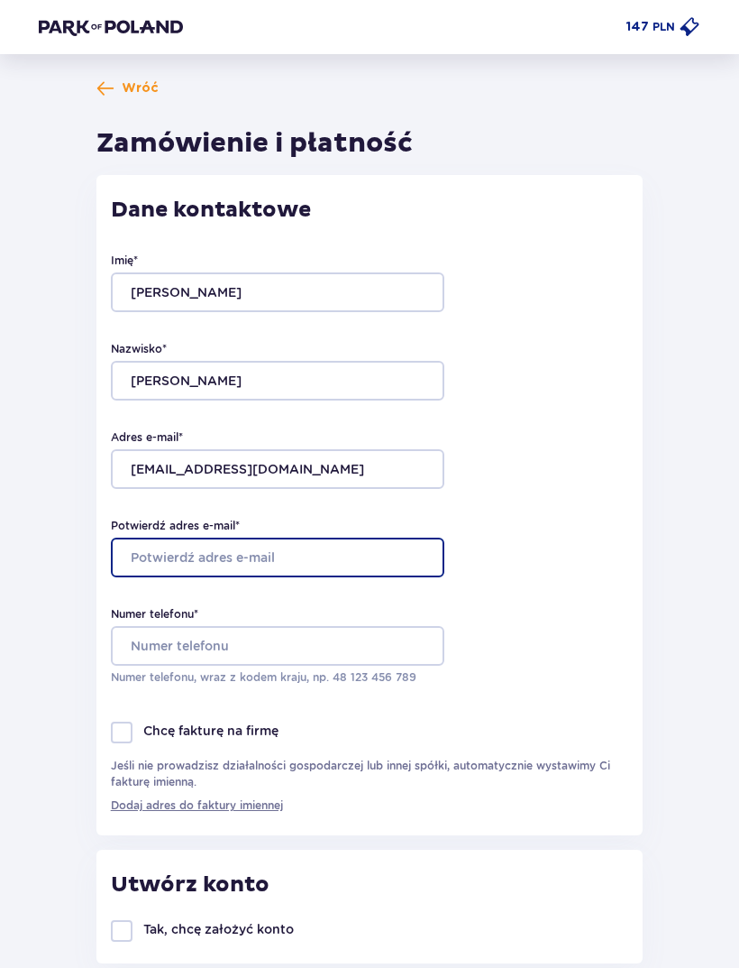
type input "[EMAIL_ADDRESS][DOMAIN_NAME]"
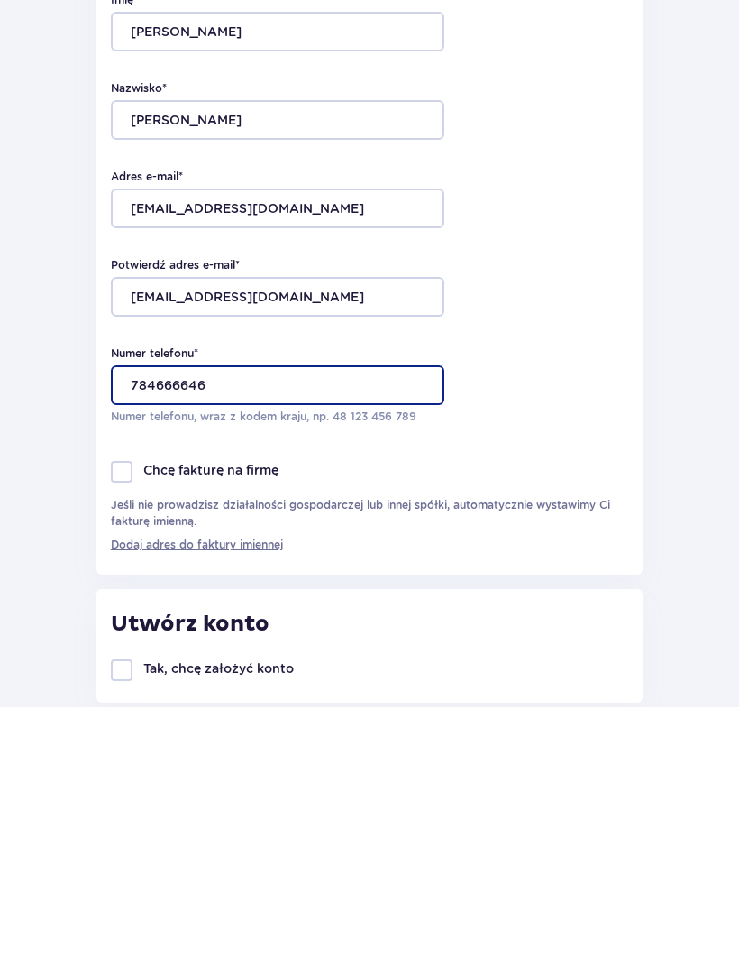
type input "784666646"
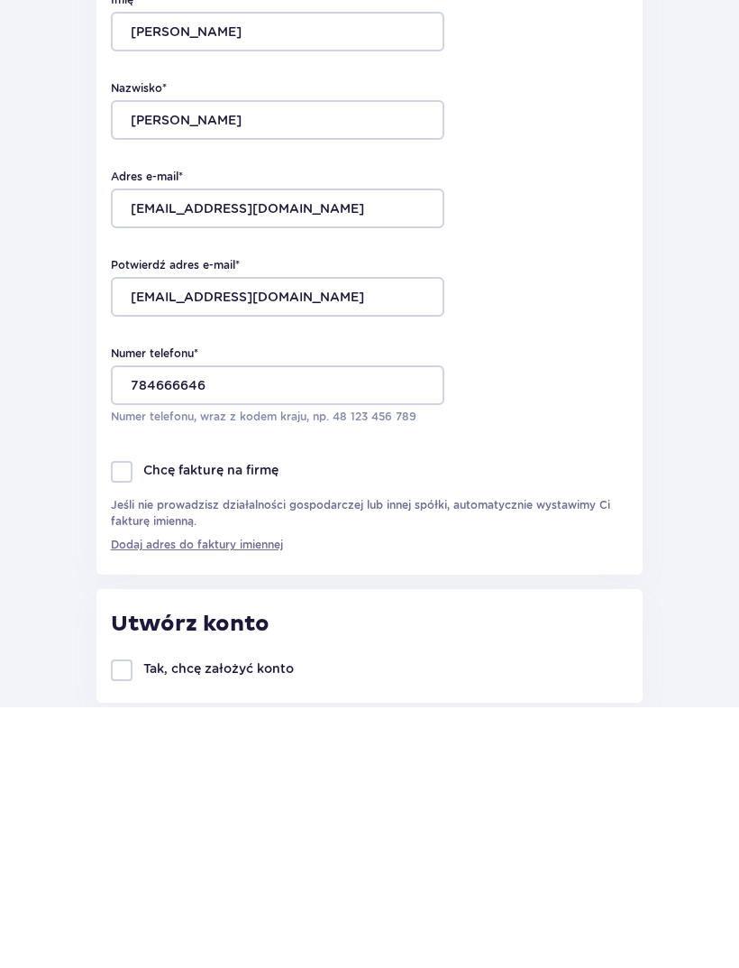
click at [128, 920] on div at bounding box center [122, 931] width 22 height 22
checkbox input "true"
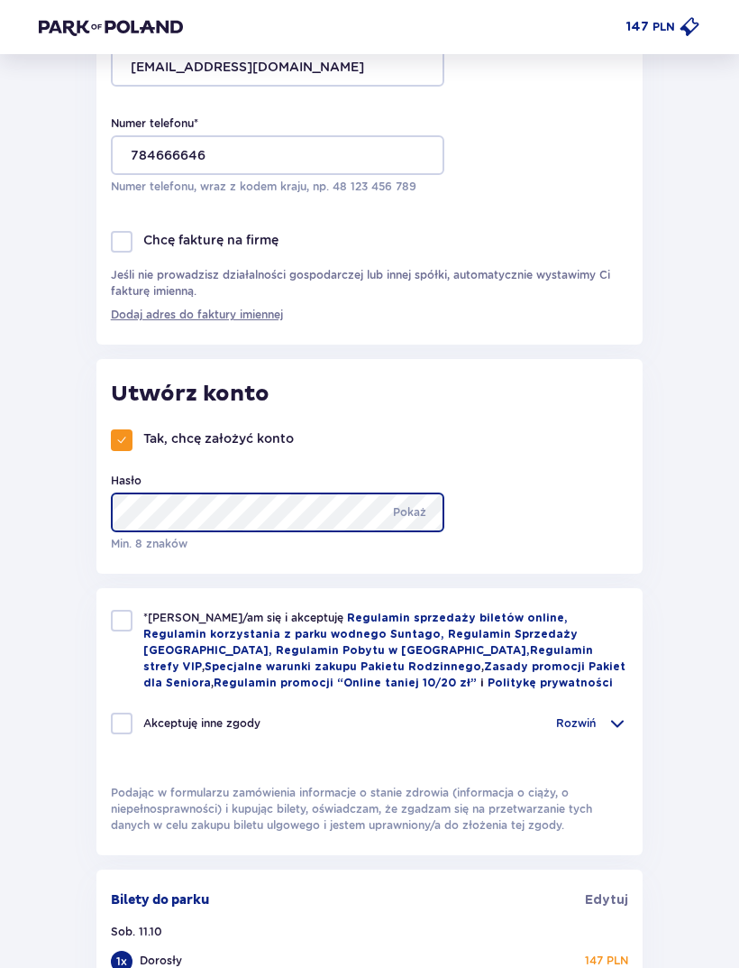
scroll to position [490, 0]
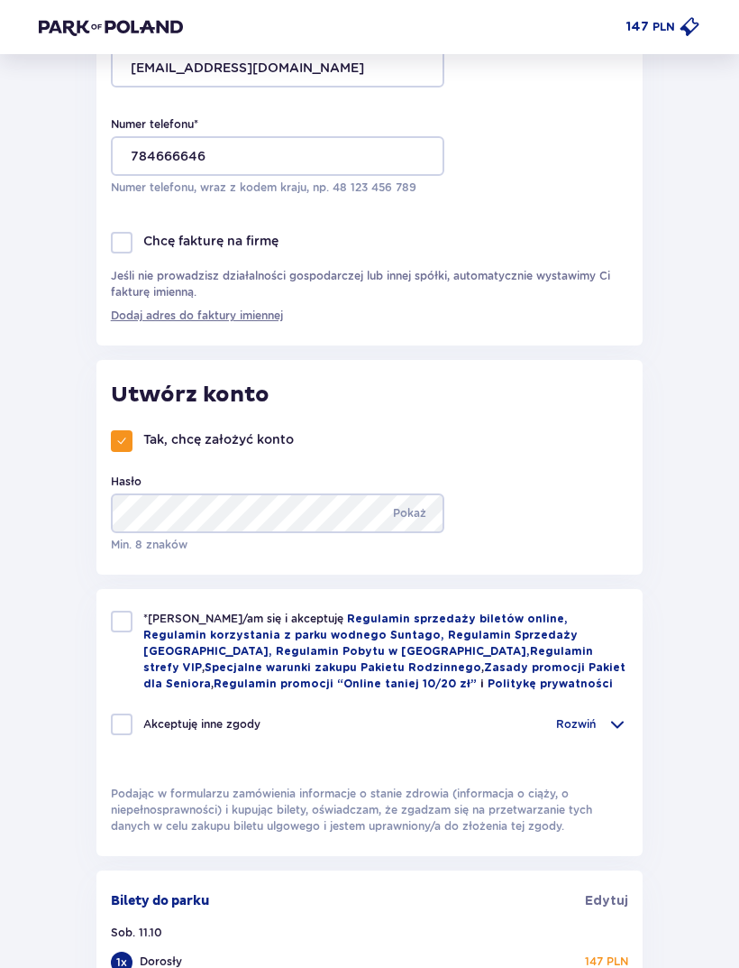
click at [424, 508] on p "Pokaż" at bounding box center [409, 513] width 33 height 40
click at [100, 613] on div "*Zapoznałem/am się i akceptuję Regulamin sprzedaży biletów online, Regulamin ko…" at bounding box center [369, 722] width 546 height 267
click at [120, 622] on div at bounding box center [122, 621] width 22 height 22
checkbox input "true"
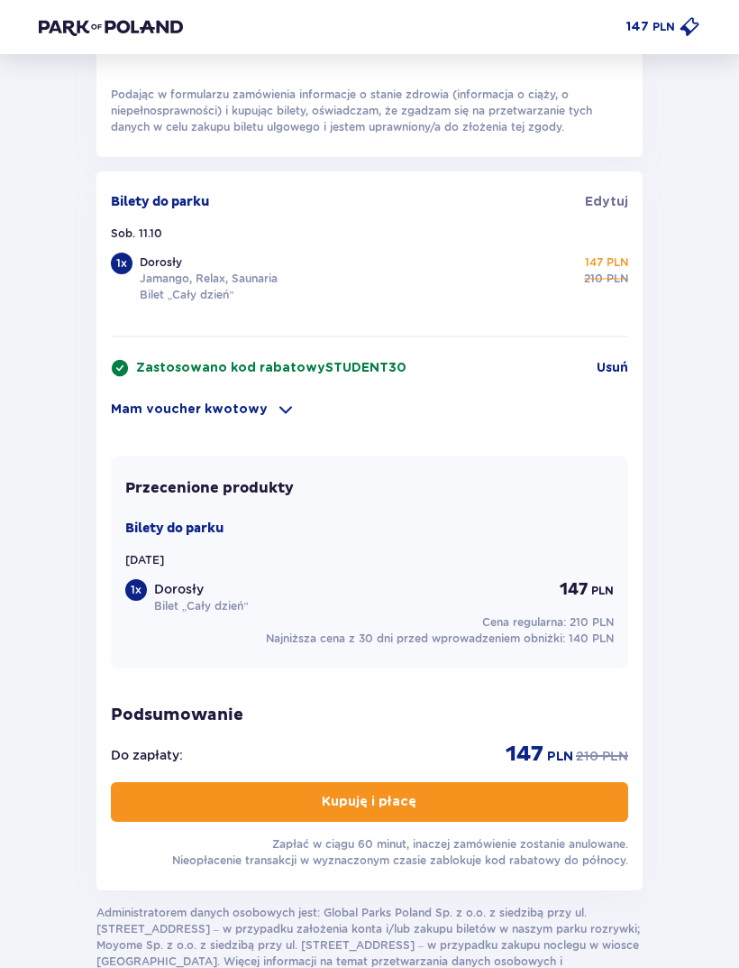
scroll to position [1188, 0]
click at [500, 801] on button "Kupuję i płacę" at bounding box center [370, 802] width 518 height 40
